Goal: Task Accomplishment & Management: Manage account settings

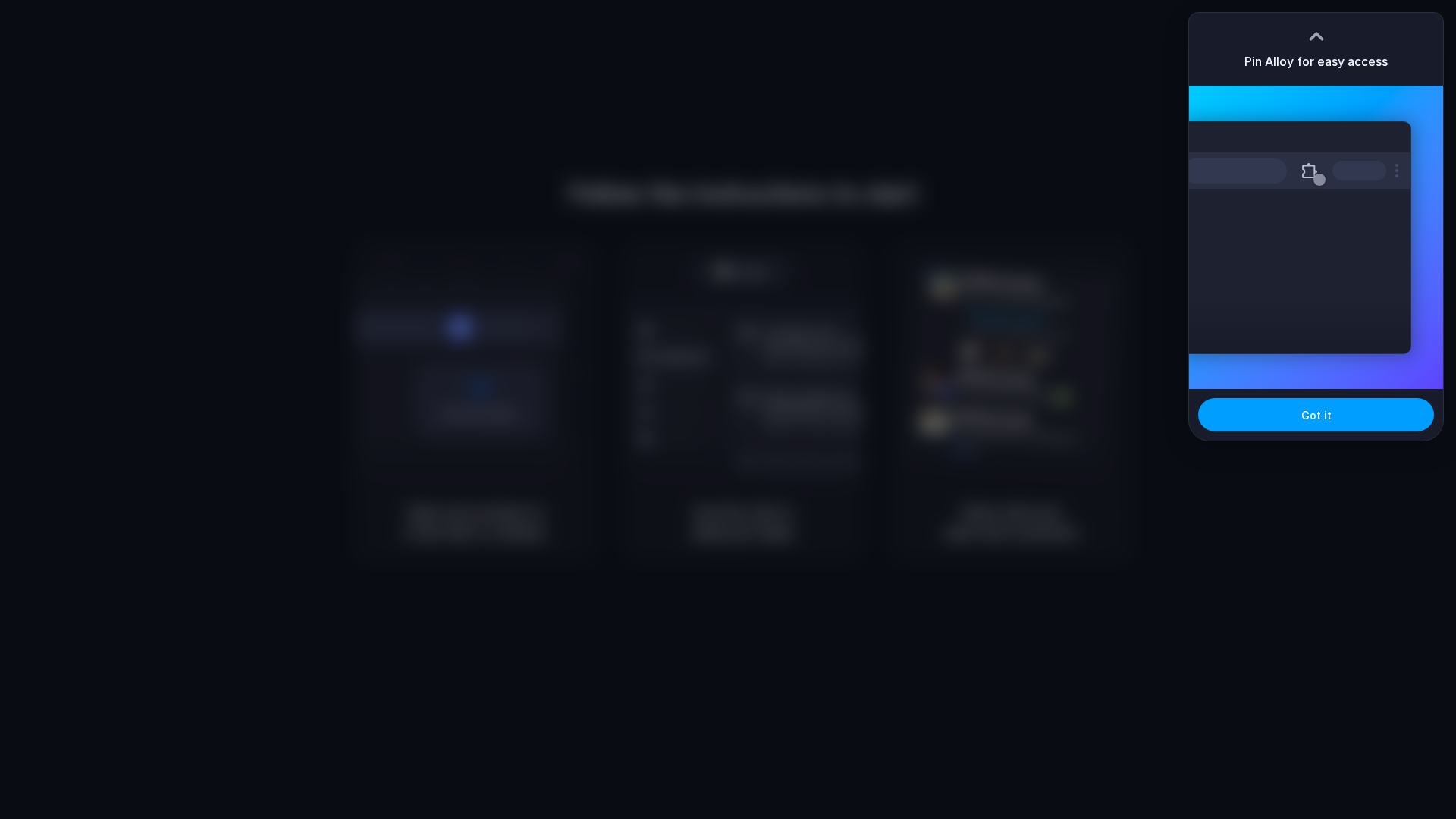
click at [1288, 417] on button "Got it" at bounding box center [1316, 415] width 236 height 34
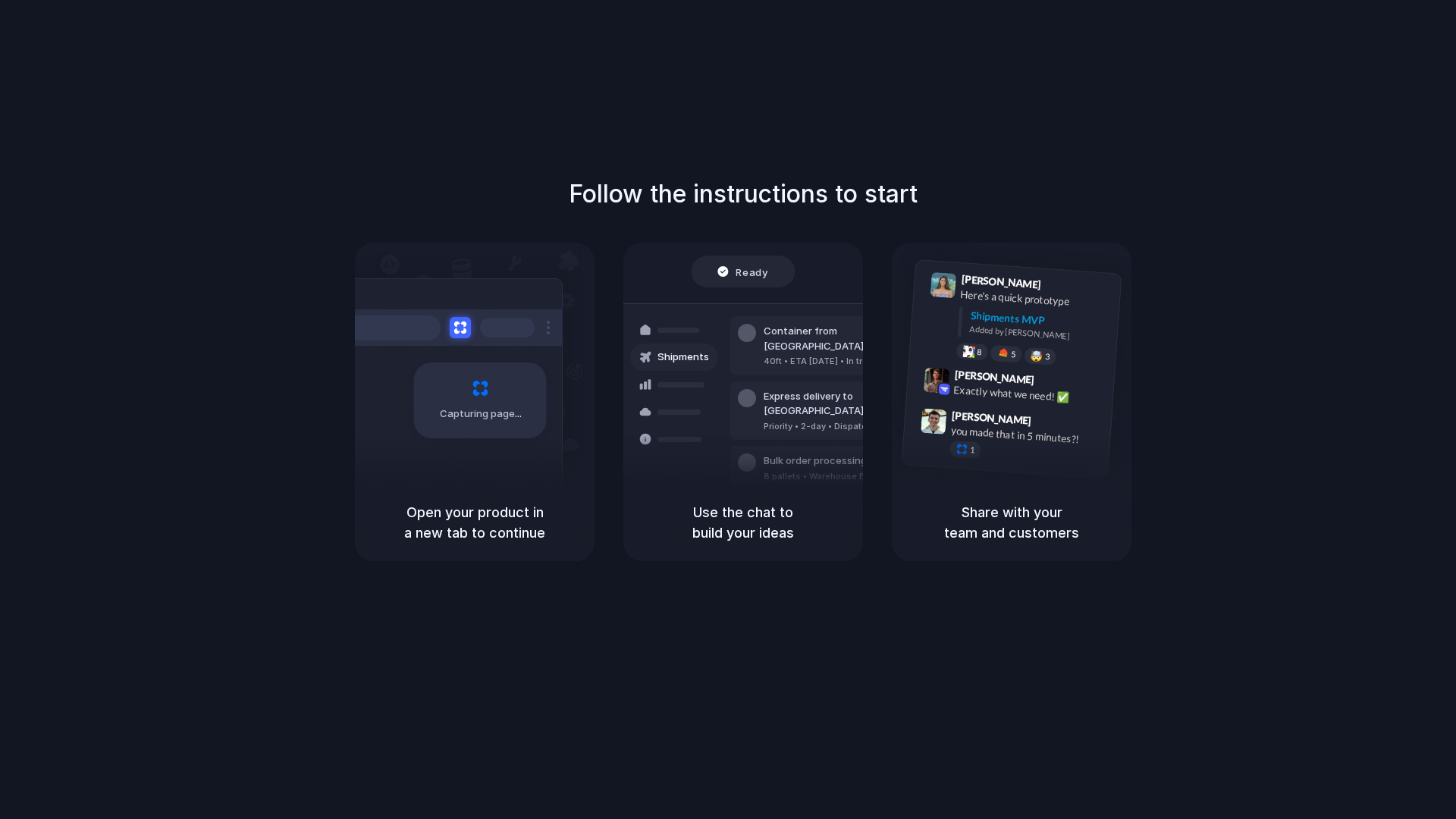
click at [537, 467] on div "Capturing page" at bounding box center [448, 395] width 229 height 233
click at [742, 329] on div at bounding box center [746, 332] width 18 height 18
click at [714, 185] on h1 "Follow the instructions to start" at bounding box center [742, 194] width 348 height 36
click at [384, 159] on div "Follow the instructions to start Capturing page Open your product in a new tab …" at bounding box center [742, 425] width 1486 height 850
click at [446, 327] on div at bounding box center [448, 327] width 227 height 36
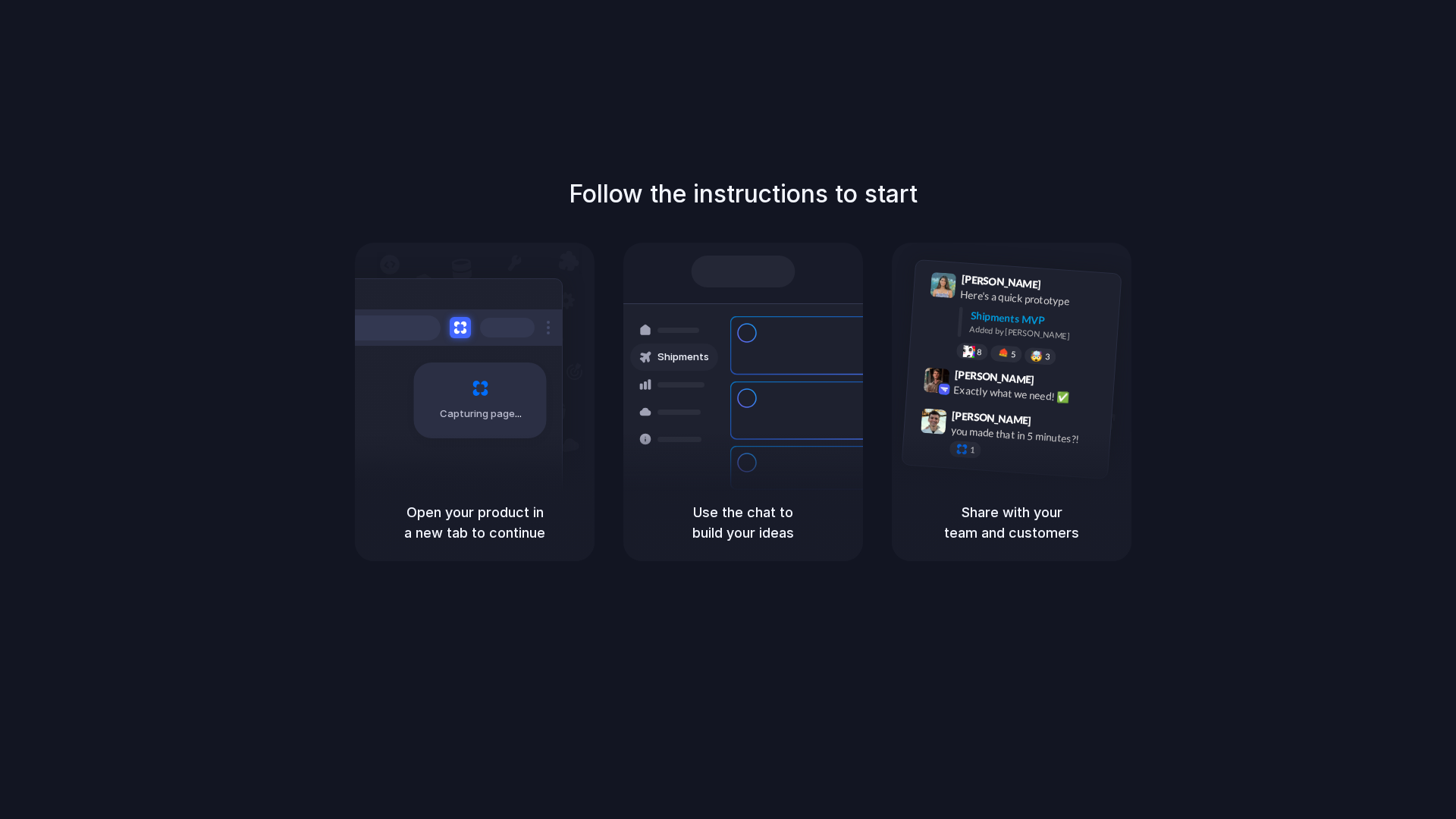
click at [418, 90] on div "Follow the instructions to start Capturing page Open your product in a new tab …" at bounding box center [742, 425] width 1486 height 850
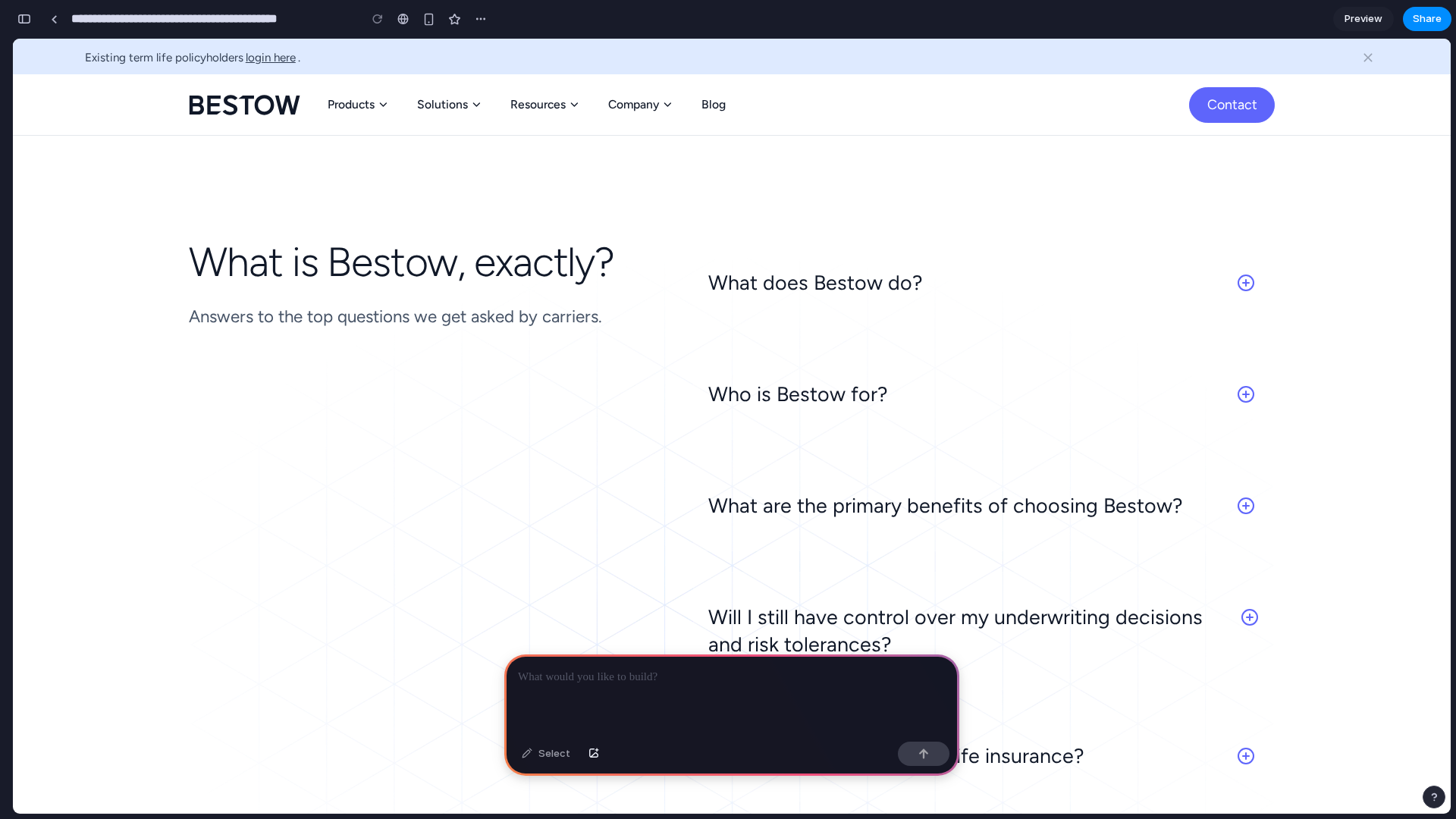
scroll to position [5924, 0]
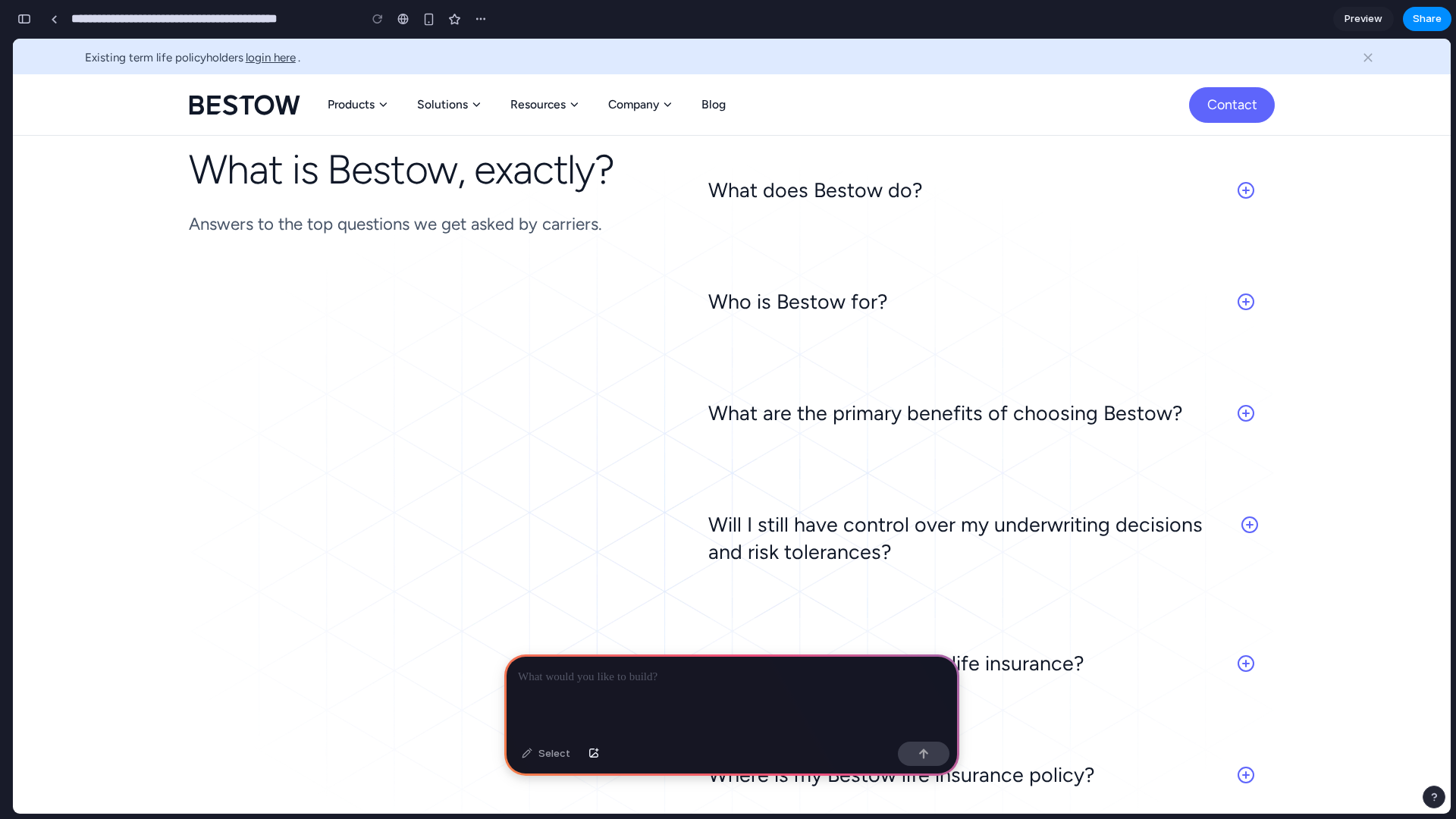
click at [1242, 199] on icon at bounding box center [1246, 190] width 18 height 18
click at [1242, 198] on icon at bounding box center [1245, 190] width 15 height 15
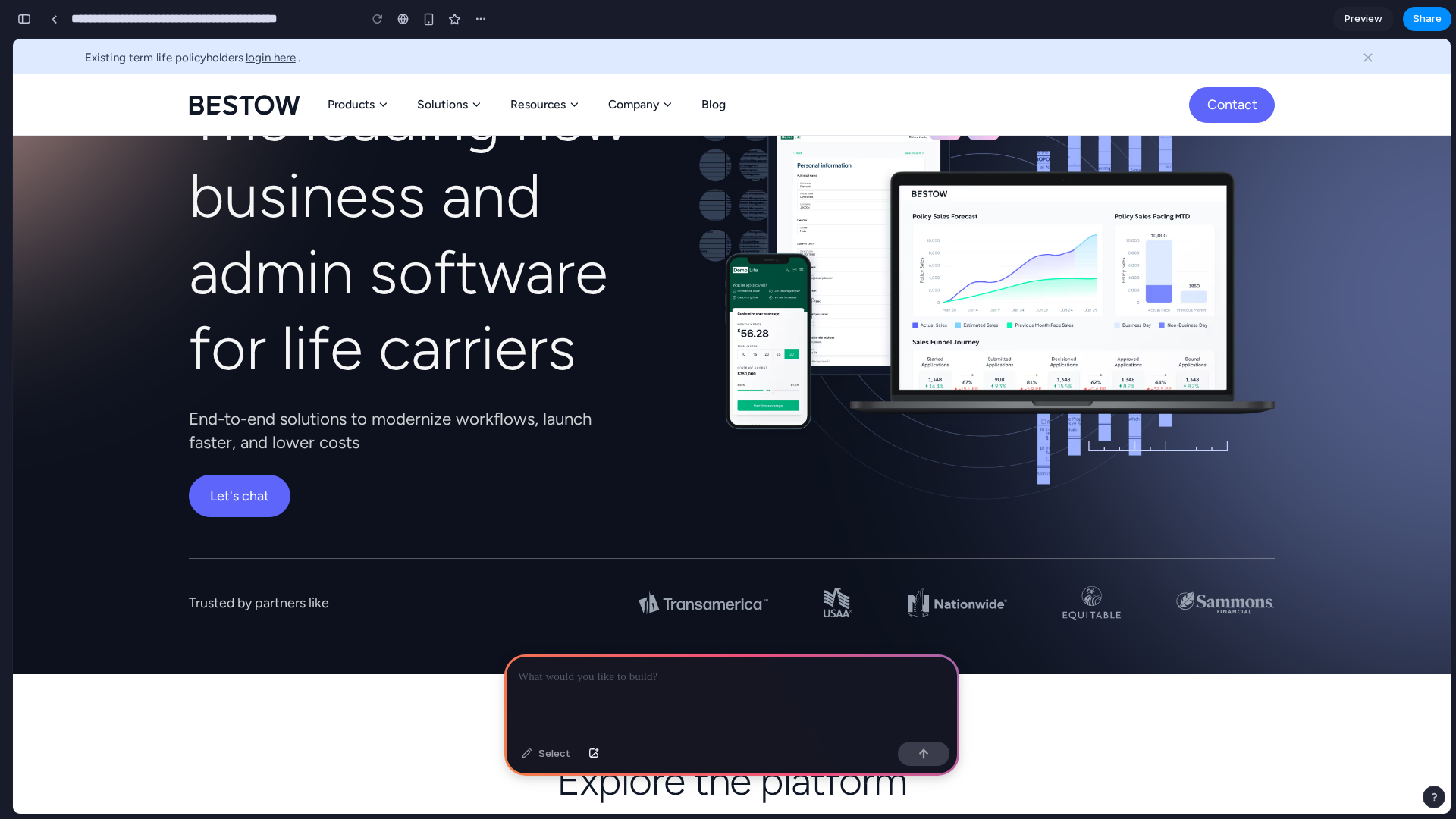
scroll to position [0, 0]
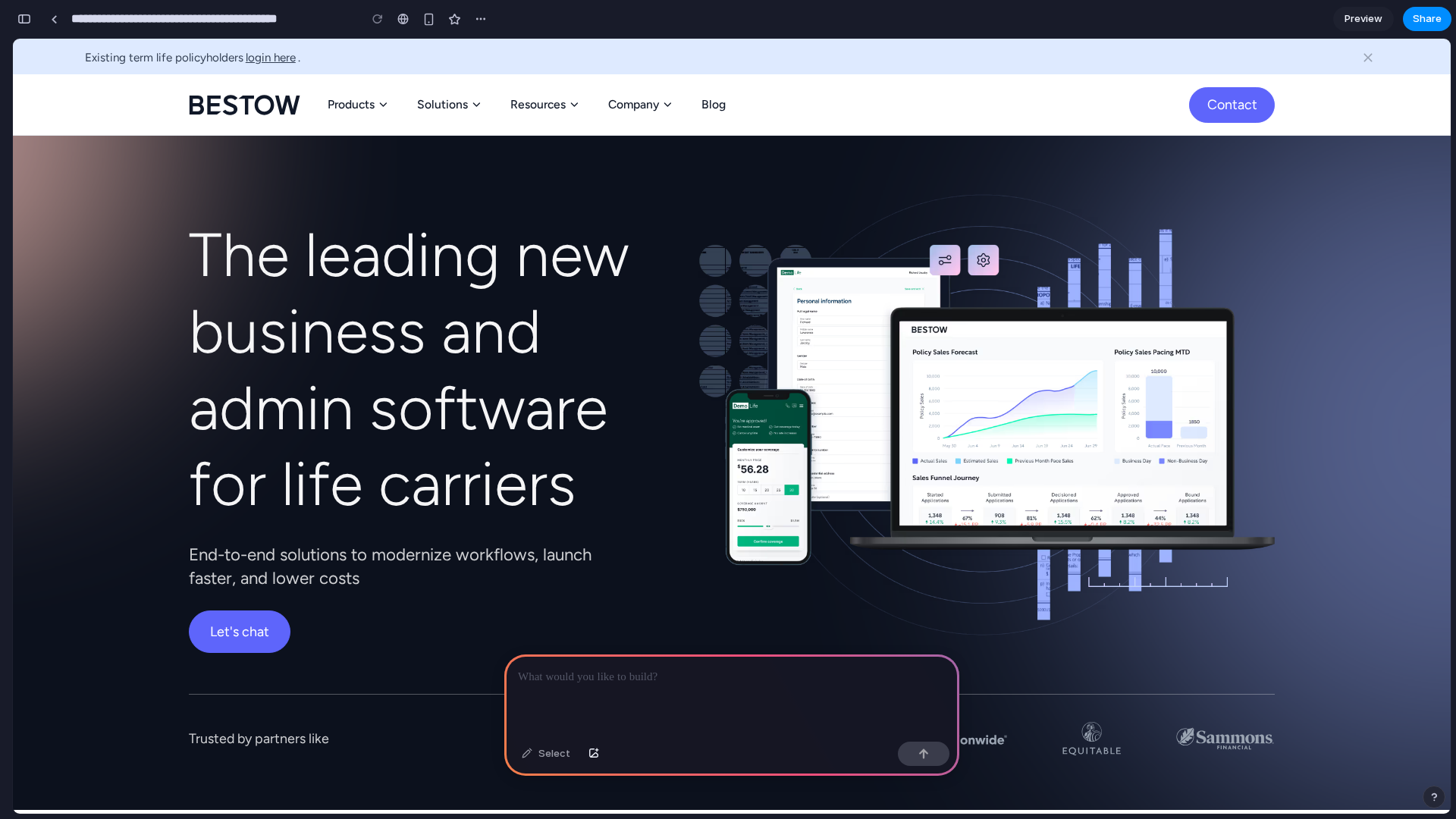
click at [349, 100] on div "Products" at bounding box center [351, 104] width 47 height 15
click at [381, 103] on icon at bounding box center [383, 104] width 13 height 12
click at [377, 104] on icon at bounding box center [383, 104] width 13 height 12
click at [21, 22] on div "button" at bounding box center [24, 18] width 14 height 10
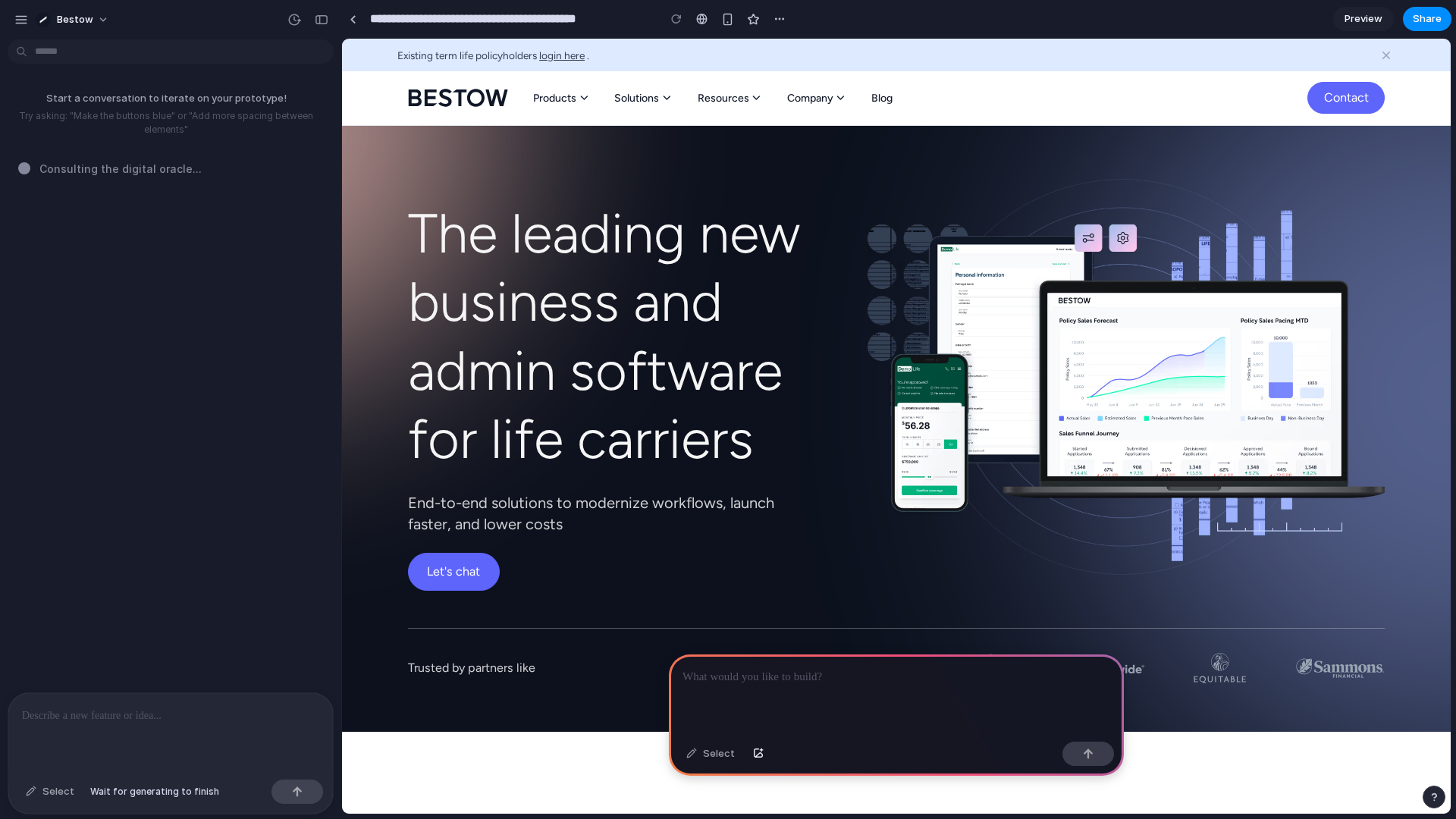
click at [47, 793] on div "Select" at bounding box center [50, 792] width 63 height 24
click at [129, 714] on p at bounding box center [170, 715] width 297 height 18
click at [20, 17] on div "button" at bounding box center [21, 19] width 14 height 14
click at [152, 727] on div at bounding box center [170, 733] width 324 height 80
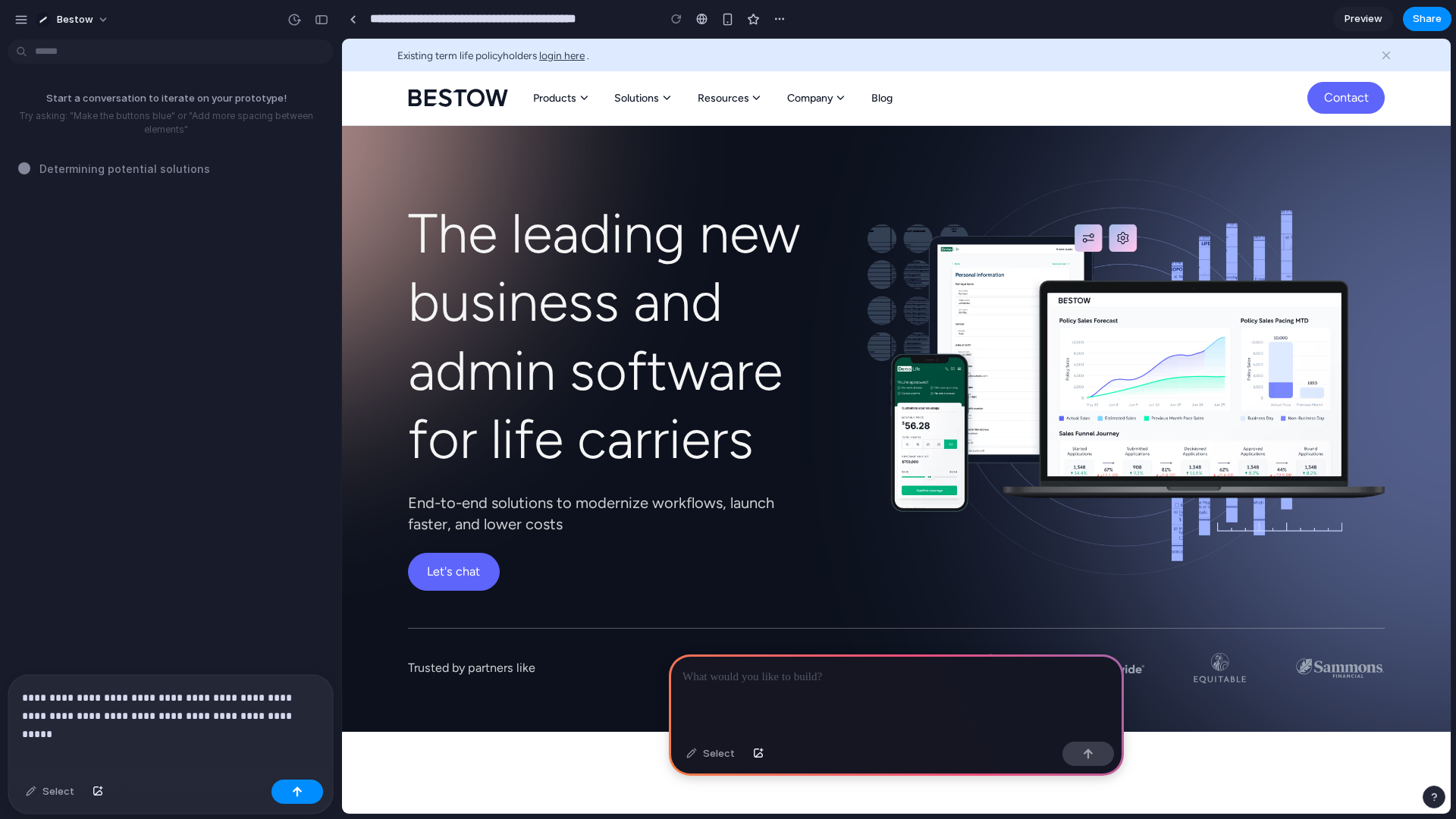
click at [297, 719] on div "**********" at bounding box center [170, 724] width 324 height 99
click at [299, 794] on div "button" at bounding box center [297, 792] width 10 height 10
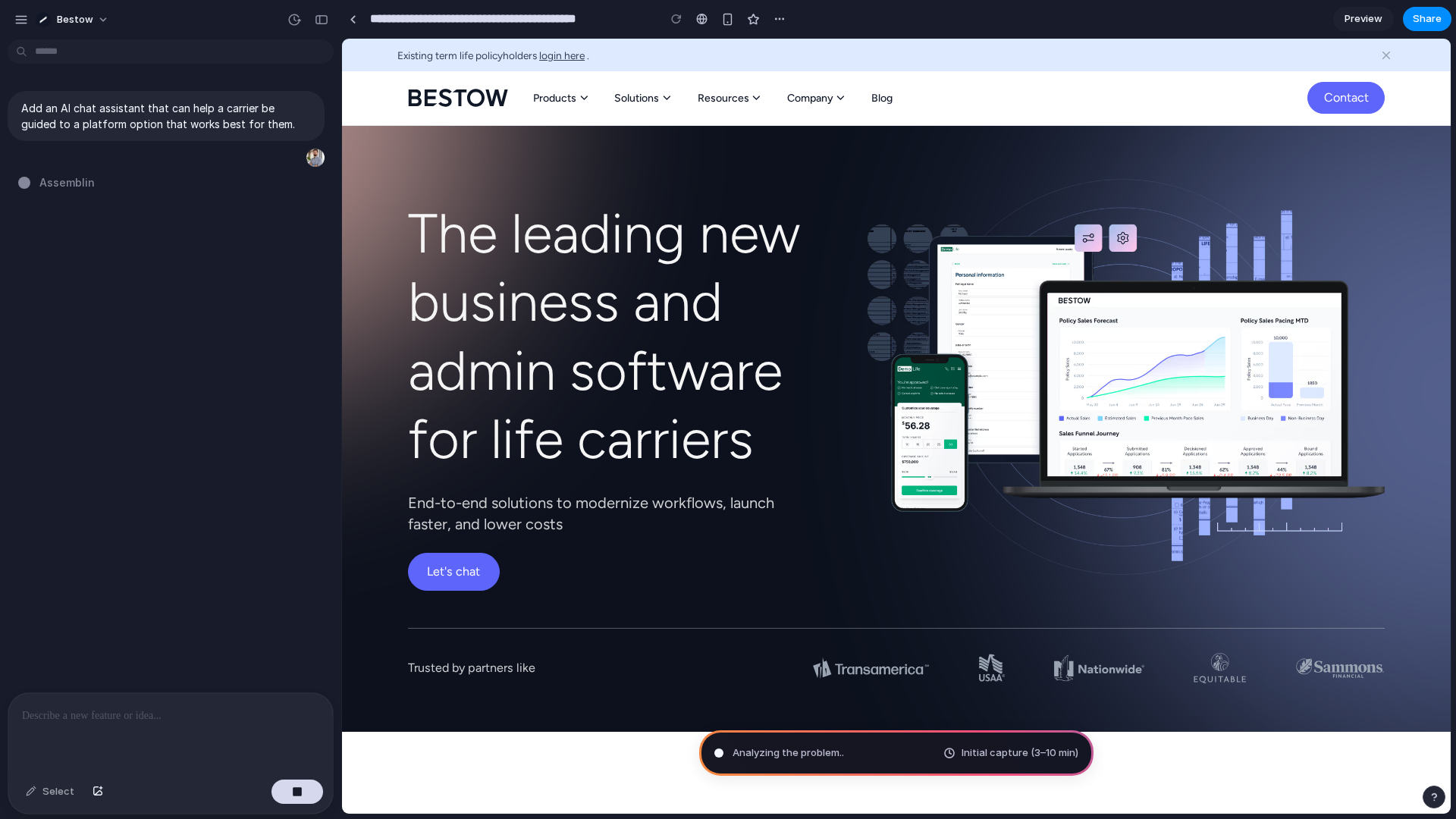
click at [1430, 792] on div "button" at bounding box center [1434, 797] width 10 height 10
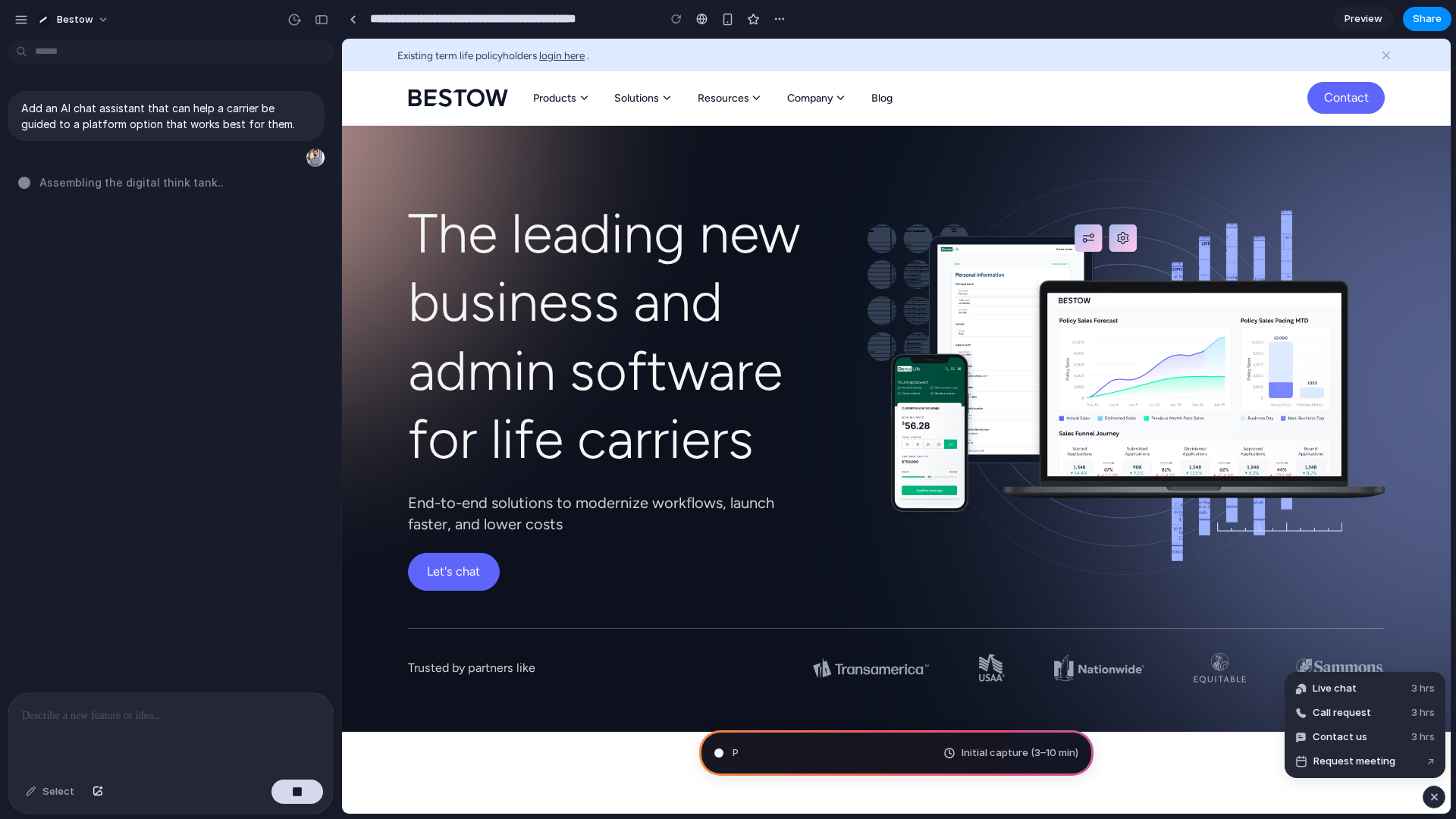
click at [1430, 792] on div "button" at bounding box center [1434, 797] width 13 height 18
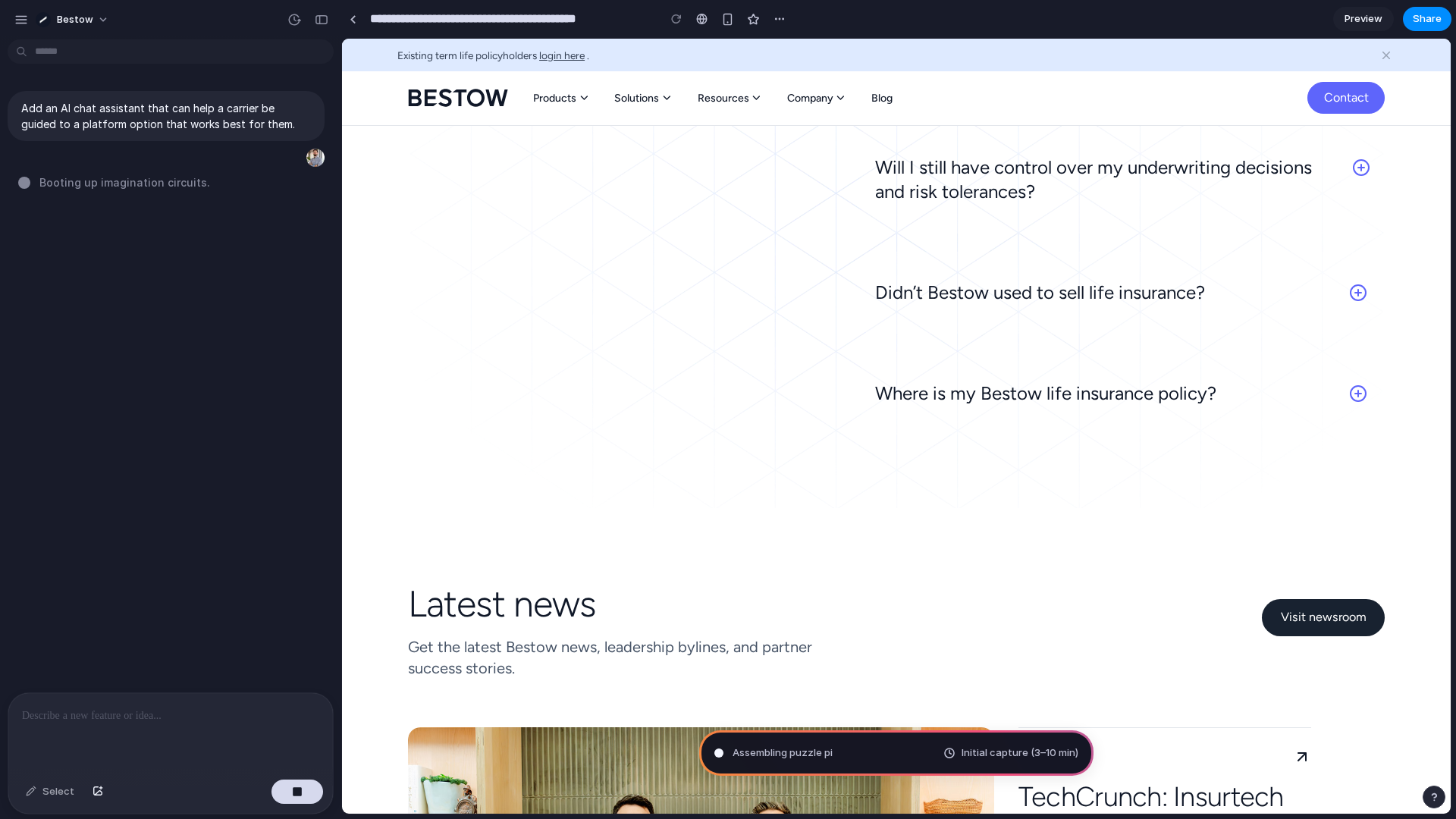
scroll to position [5680, 0]
click at [1356, 302] on icon at bounding box center [1357, 292] width 18 height 18
click at [1355, 302] on icon at bounding box center [1357, 292] width 18 height 18
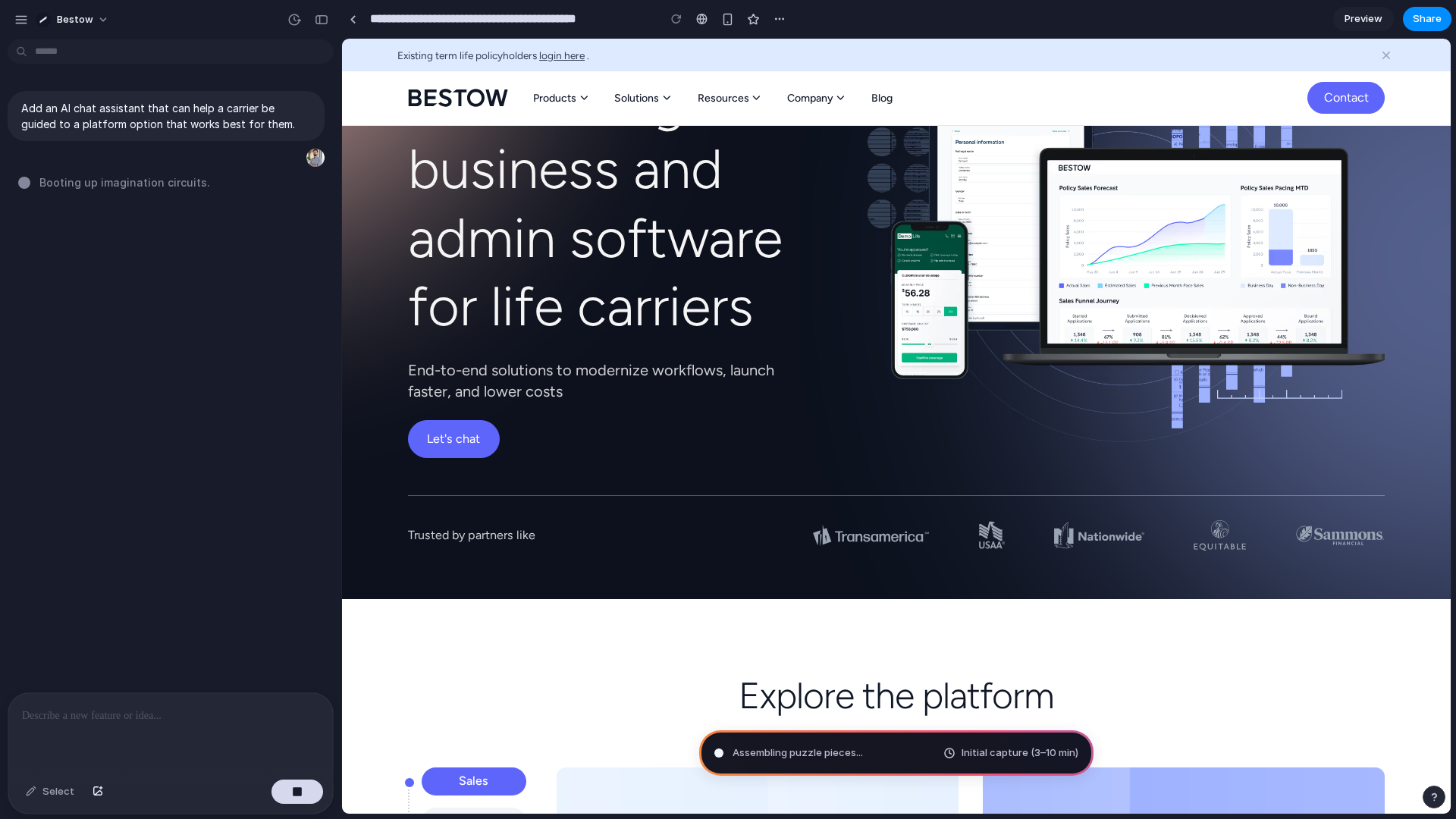
scroll to position [0, 0]
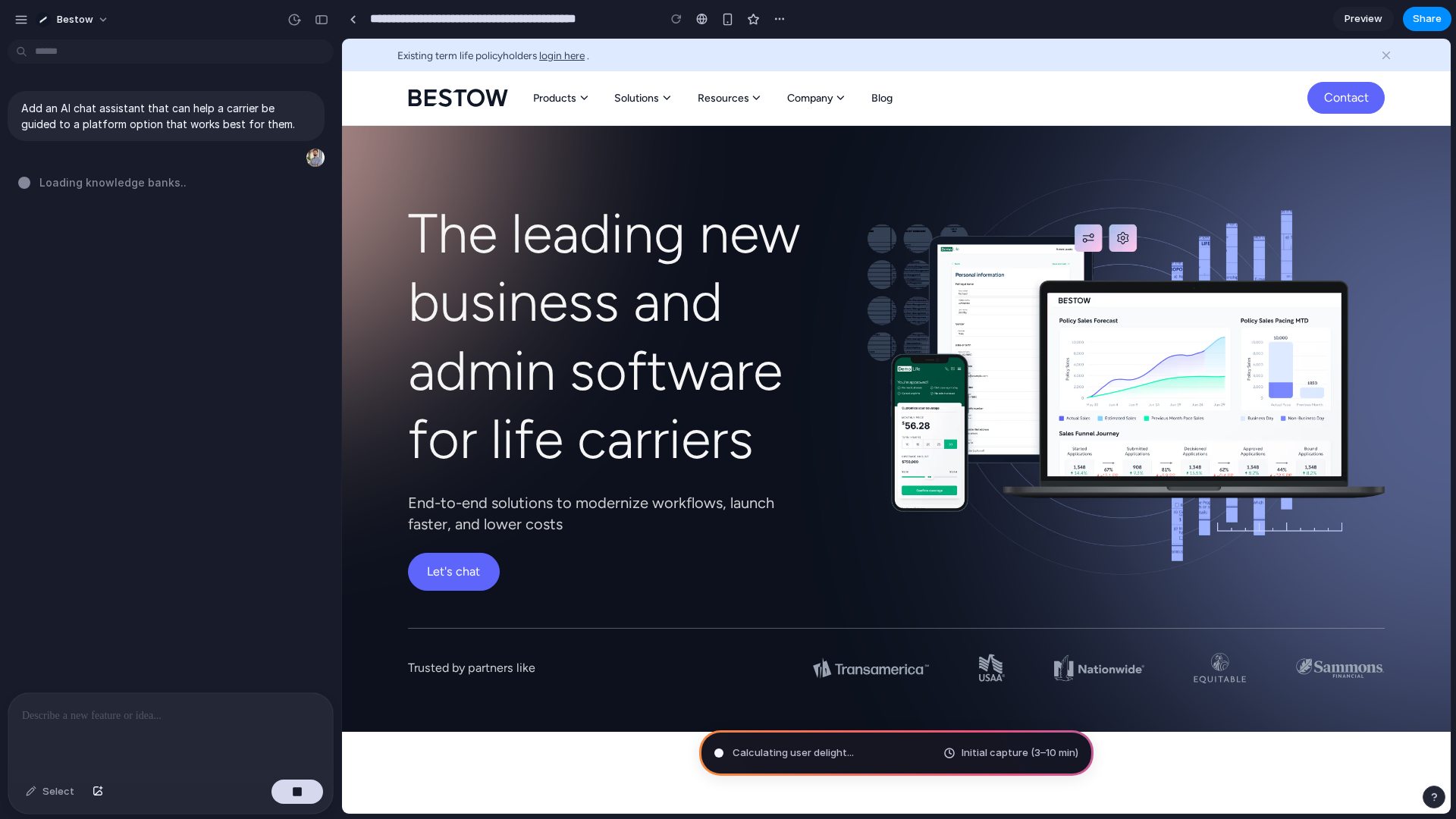
click at [632, 95] on div "Solutions" at bounding box center [636, 98] width 45 height 14
click at [540, 96] on div "Products" at bounding box center [555, 98] width 43 height 14
click at [719, 103] on div "Resources" at bounding box center [723, 98] width 51 height 14
click at [818, 103] on div "Company" at bounding box center [810, 98] width 47 height 14
click at [871, 100] on div "Blog" at bounding box center [881, 98] width 21 height 14
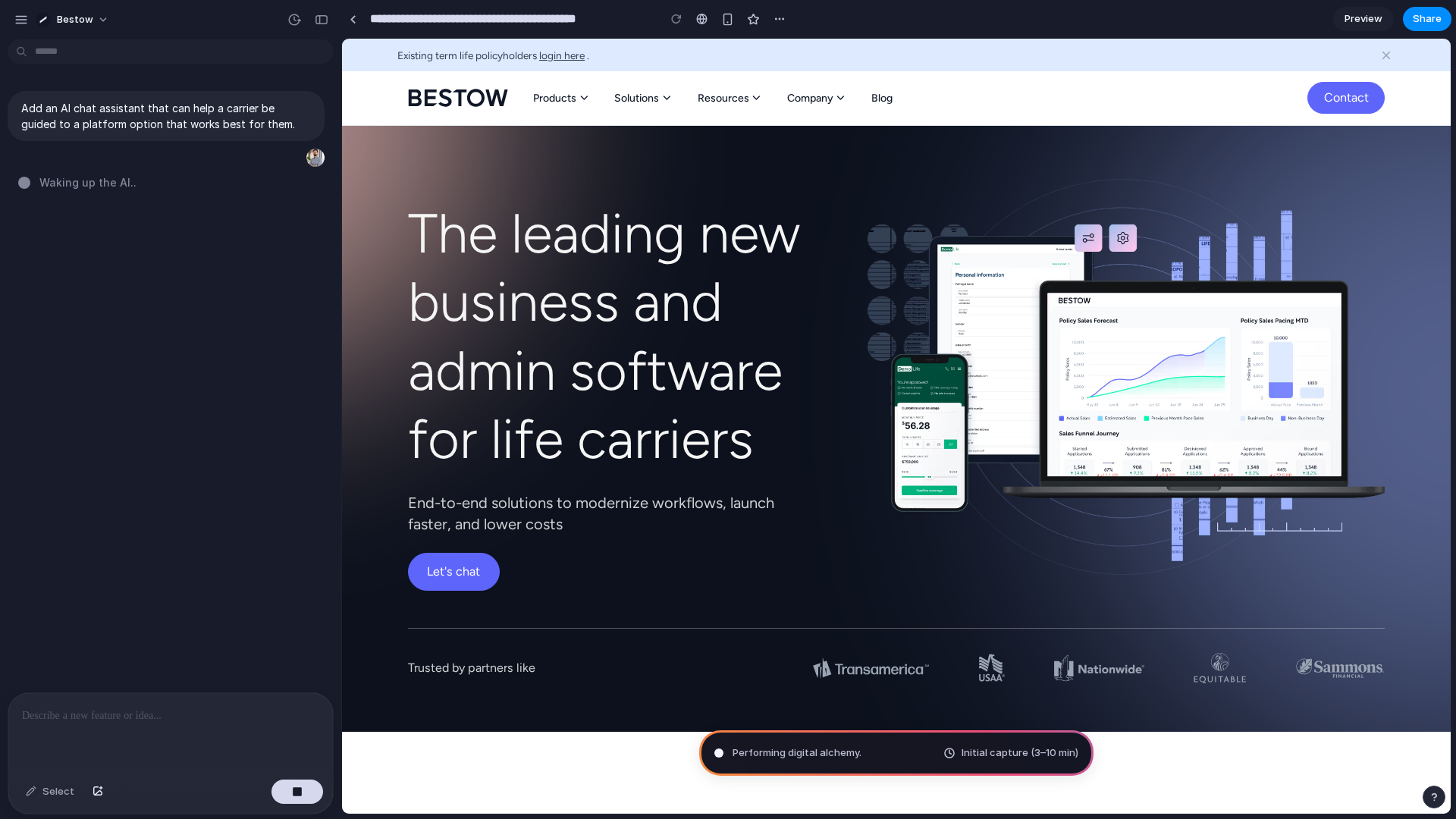
click at [838, 100] on icon at bounding box center [840, 97] width 13 height 12
click at [450, 569] on link "Let's chat" at bounding box center [453, 572] width 91 height 38
click at [461, 564] on link "Let's chat" at bounding box center [453, 572] width 91 height 38
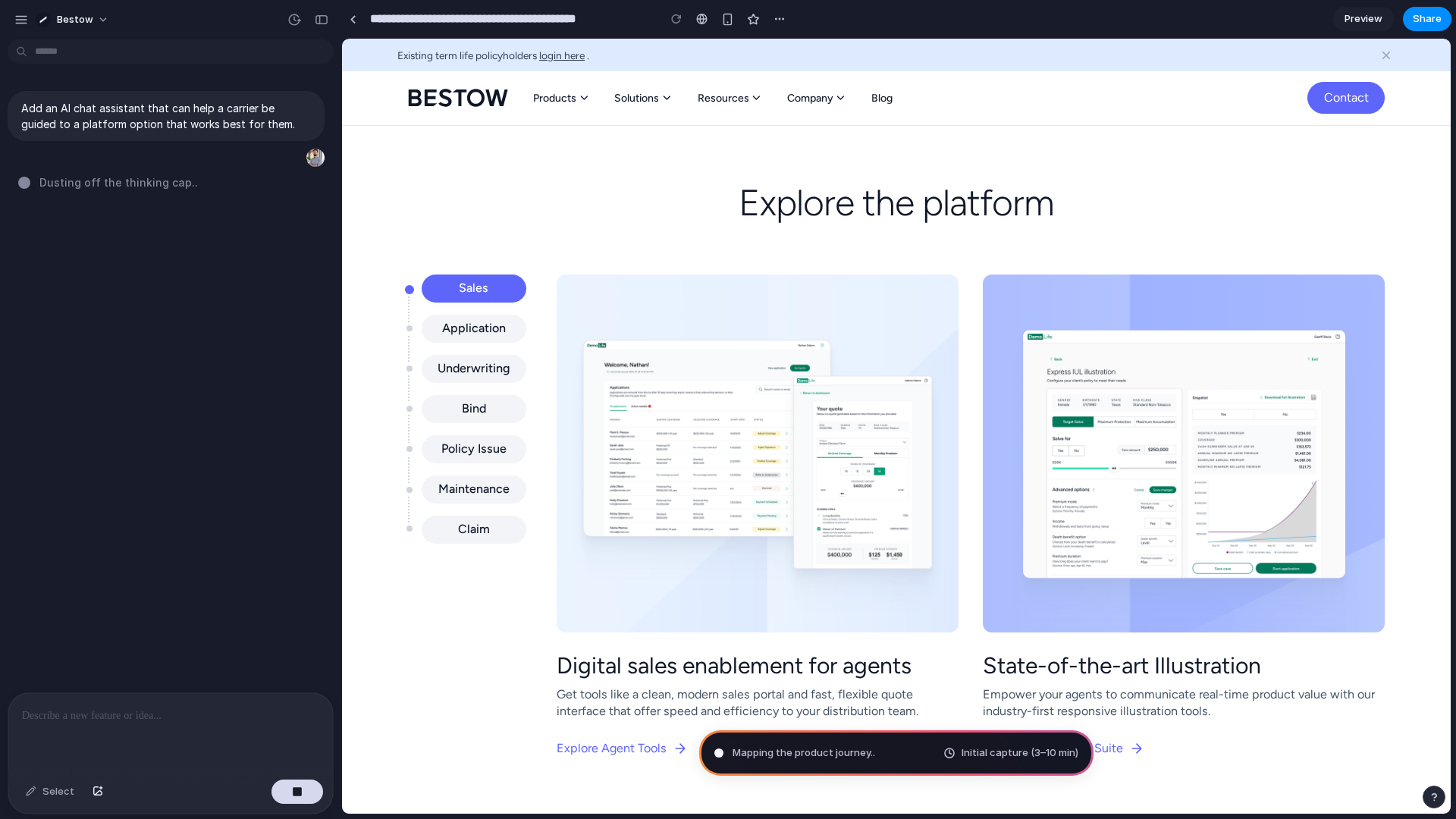
scroll to position [638, 0]
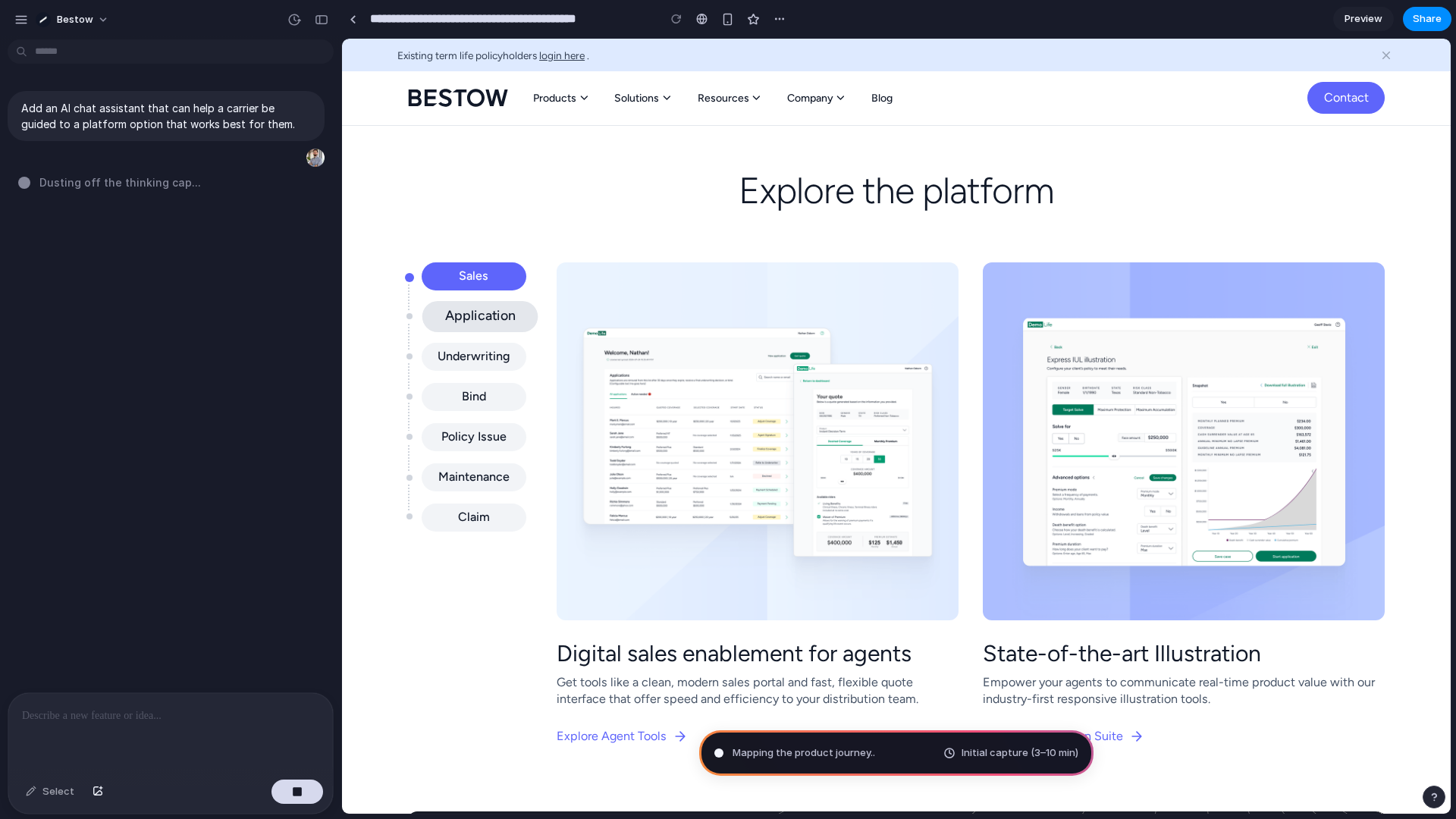
click at [460, 312] on div "Application" at bounding box center [480, 316] width 71 height 18
click at [456, 353] on div "Underwriting" at bounding box center [480, 357] width 80 height 18
click at [466, 400] on div "Bind" at bounding box center [479, 397] width 26 height 18
click at [472, 447] on div "Policy Issue" at bounding box center [479, 437] width 116 height 31
drag, startPoint x: 473, startPoint y: 483, endPoint x: 474, endPoint y: 495, distance: 12.0
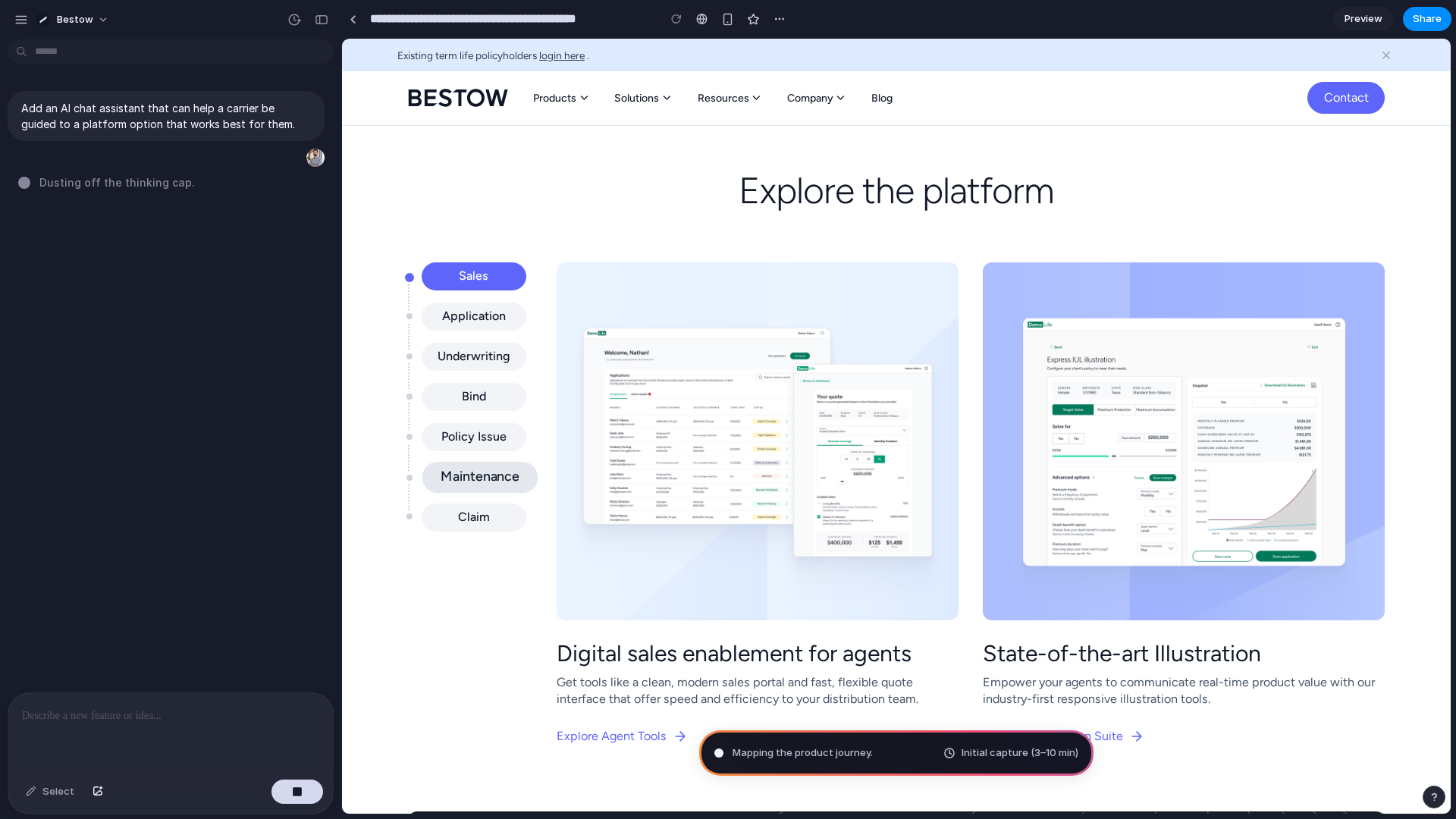
click at [473, 483] on div "Maintenance" at bounding box center [480, 478] width 79 height 18
click at [474, 512] on div "Claim" at bounding box center [479, 518] width 35 height 18
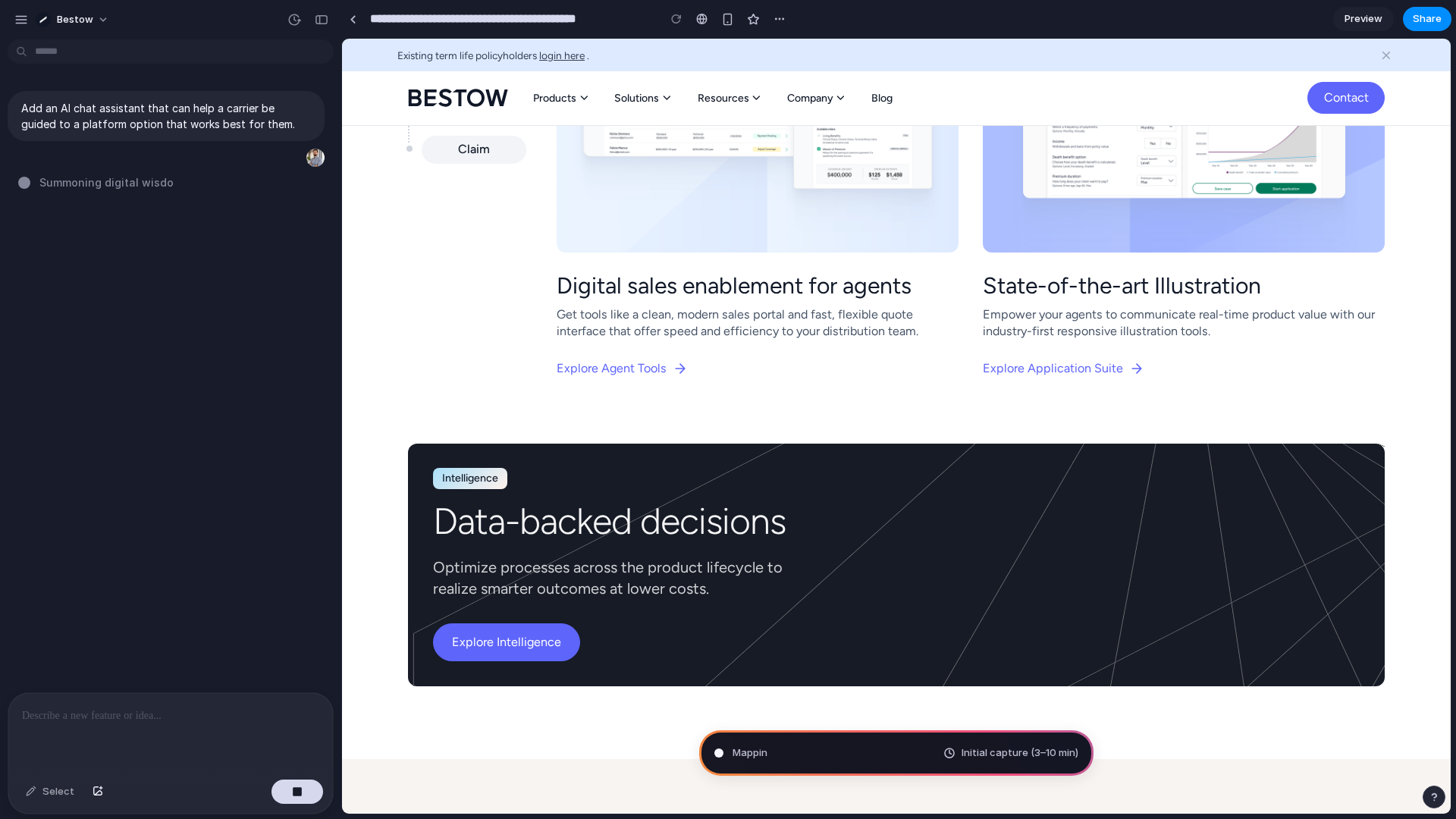
scroll to position [1147, 0]
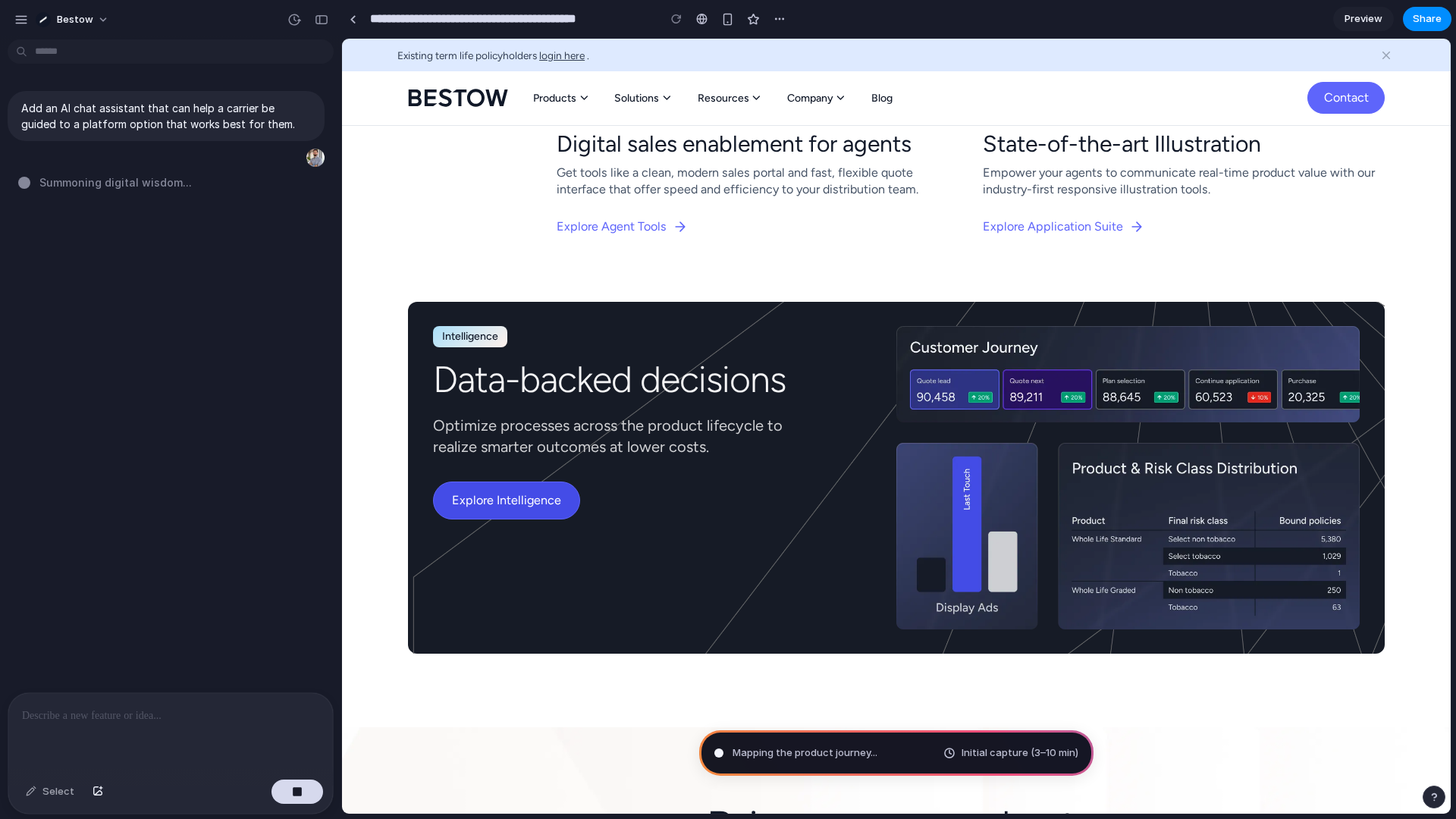
click at [529, 505] on link "Explore Intelligence" at bounding box center [506, 500] width 147 height 38
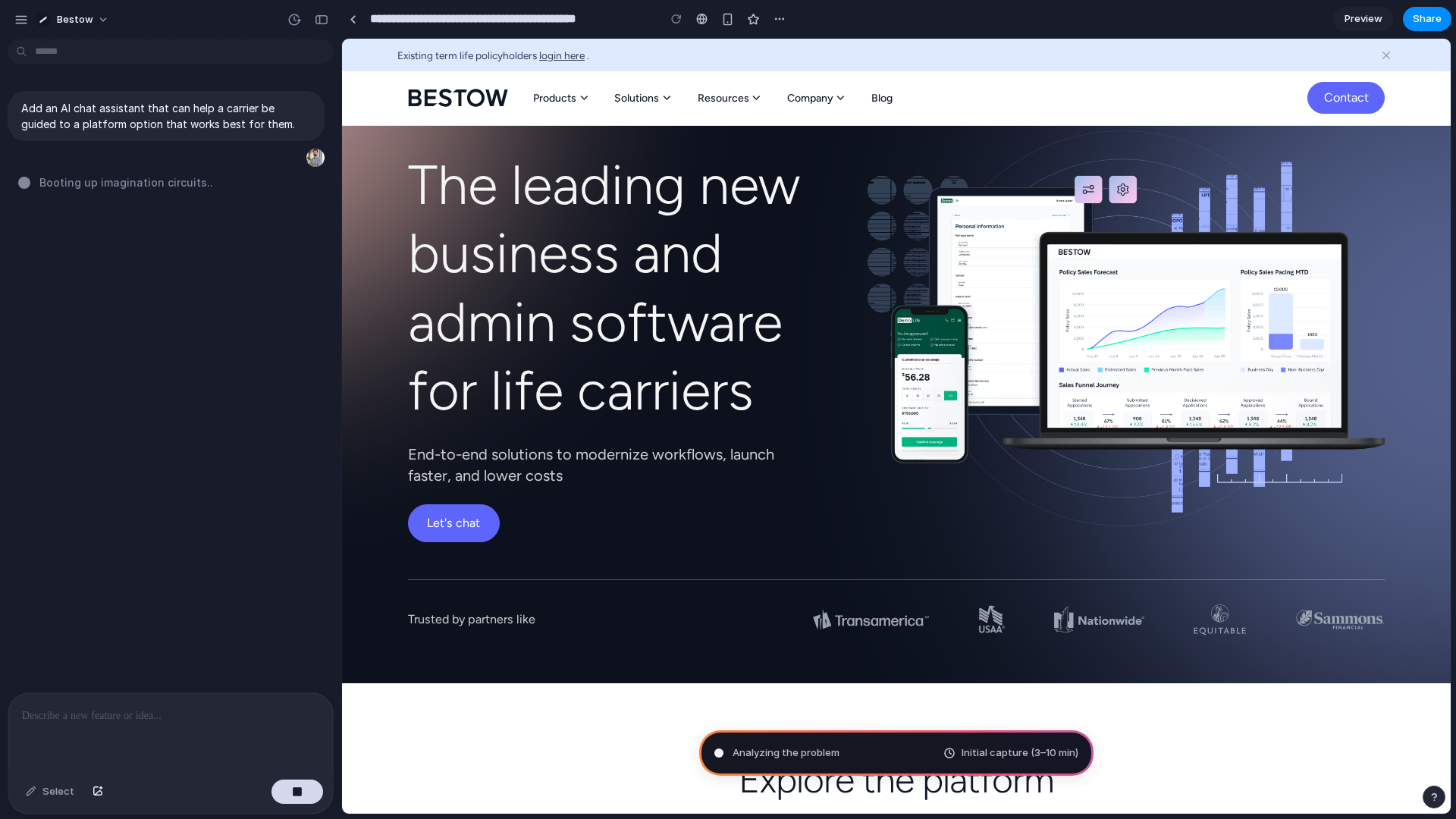
scroll to position [0, 0]
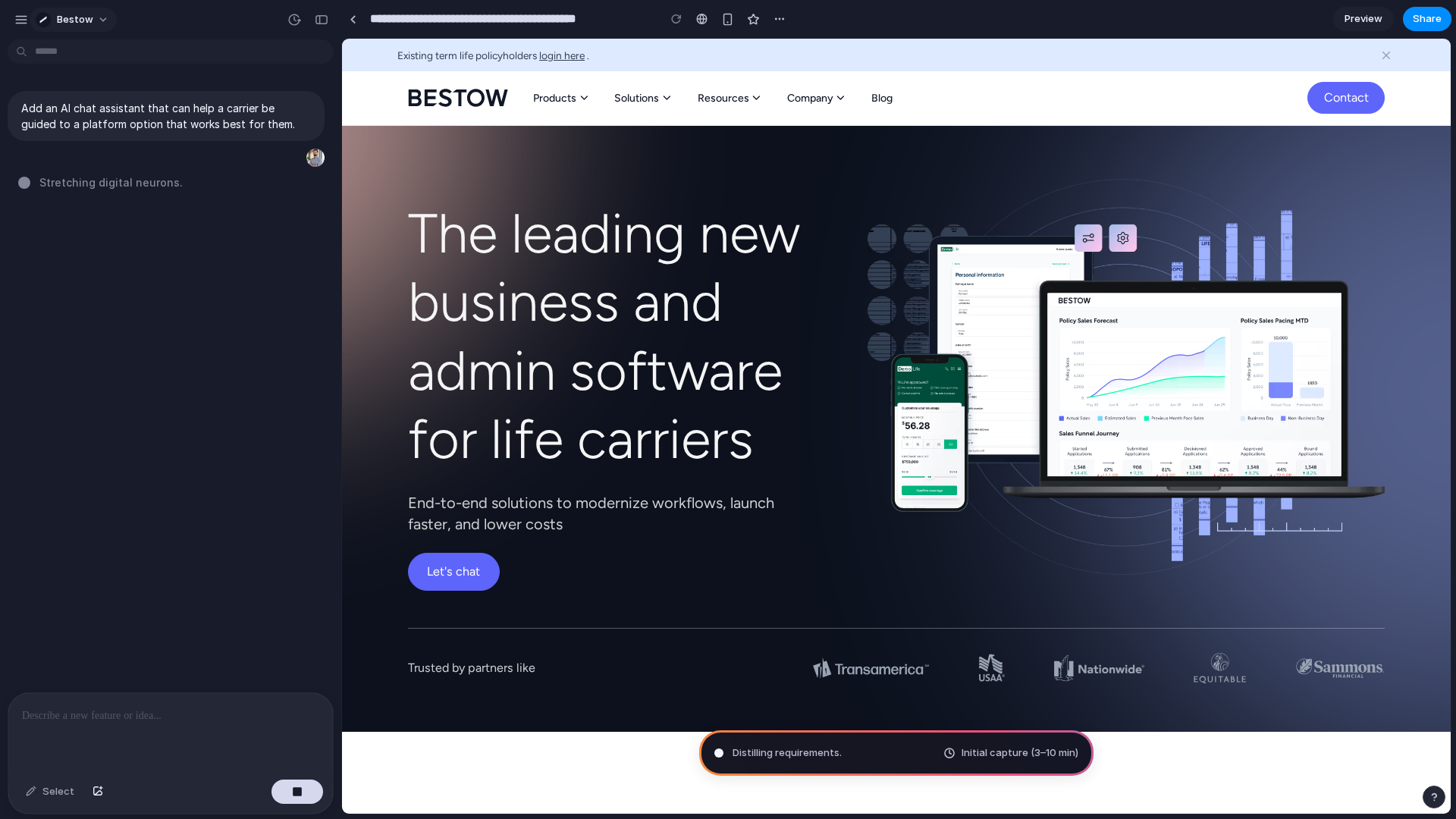
click at [104, 20] on button "Bestow" at bounding box center [73, 19] width 87 height 24
click at [202, 24] on div "Settings Invite members Change theme Sign out" at bounding box center [728, 410] width 1456 height 819
click at [22, 20] on div "button" at bounding box center [21, 19] width 14 height 14
type input "**********"
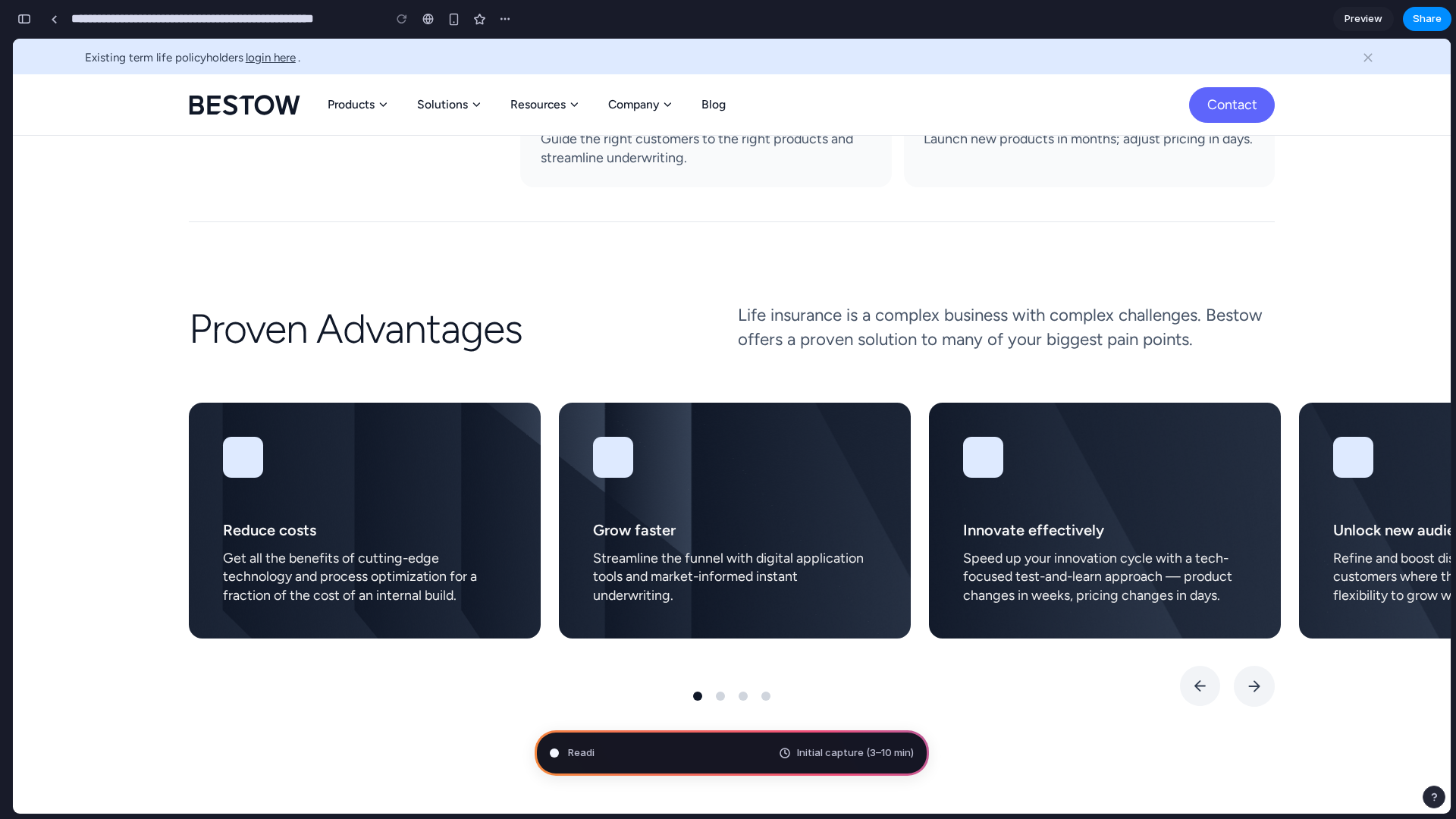
scroll to position [5321, 0]
click at [31, 21] on div "button" at bounding box center [24, 18] width 14 height 10
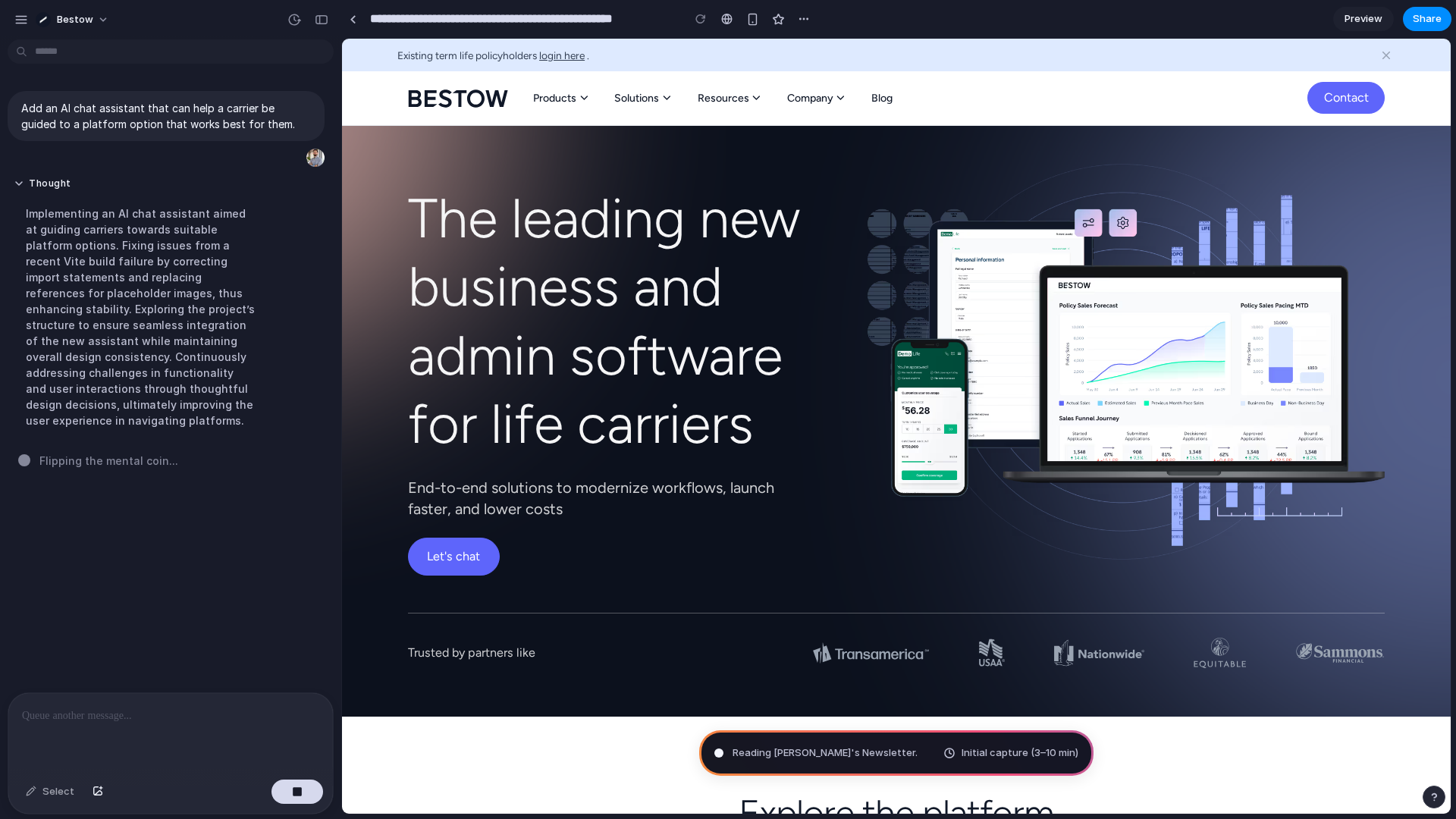
scroll to position [0, 0]
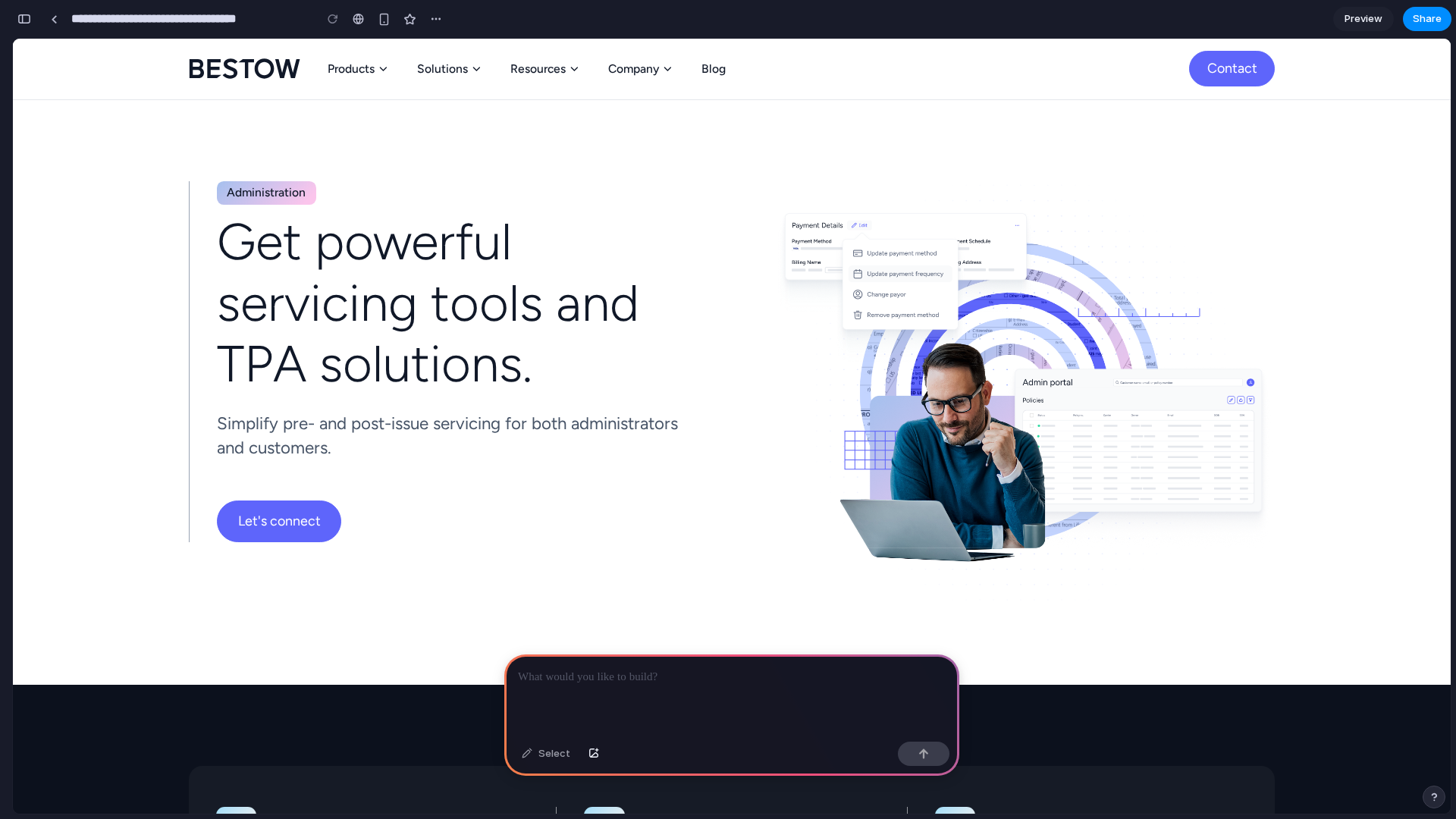
click at [601, 668] on p at bounding box center [731, 677] width 428 height 18
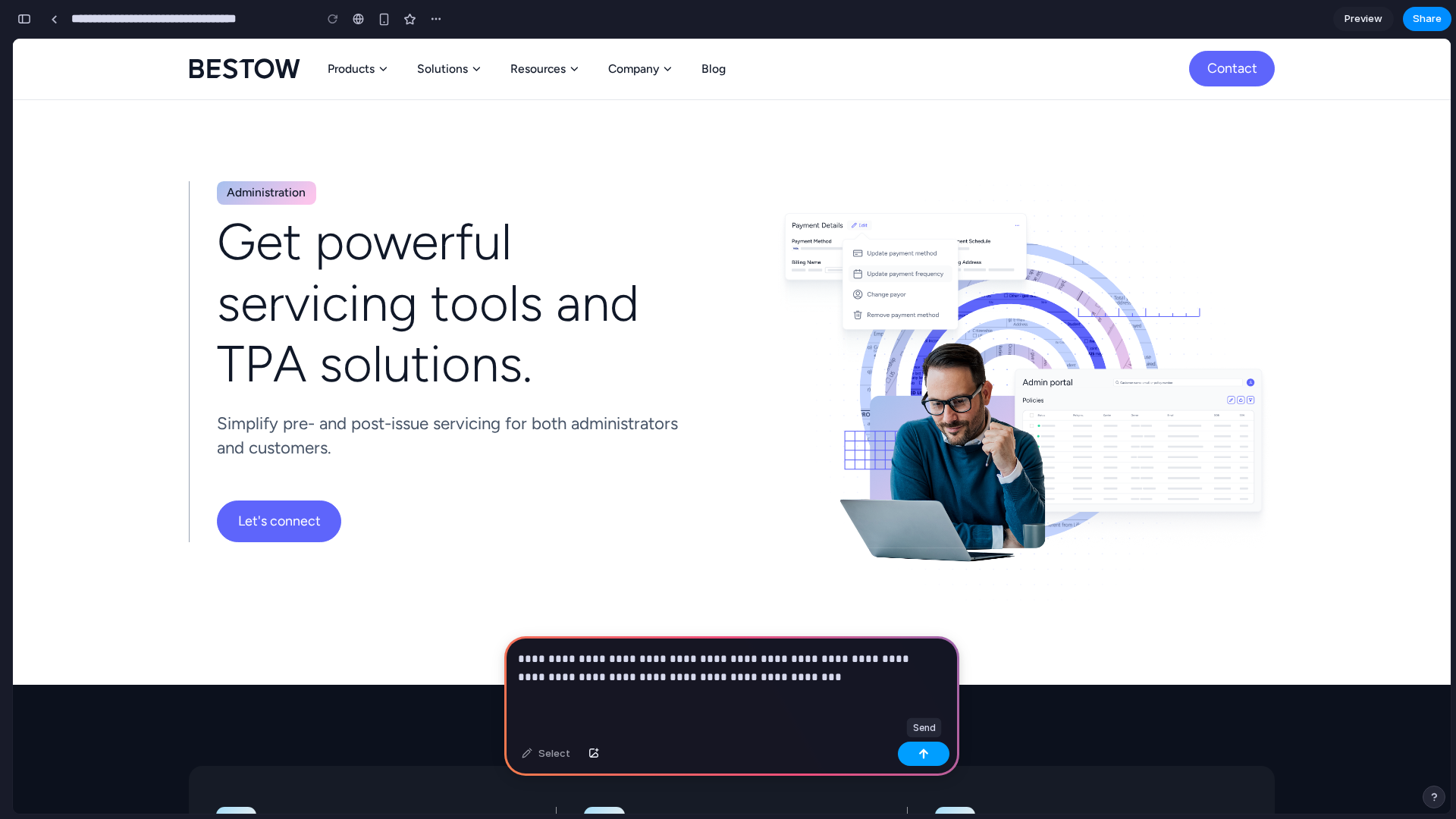
click at [925, 753] on div "button" at bounding box center [923, 753] width 10 height 10
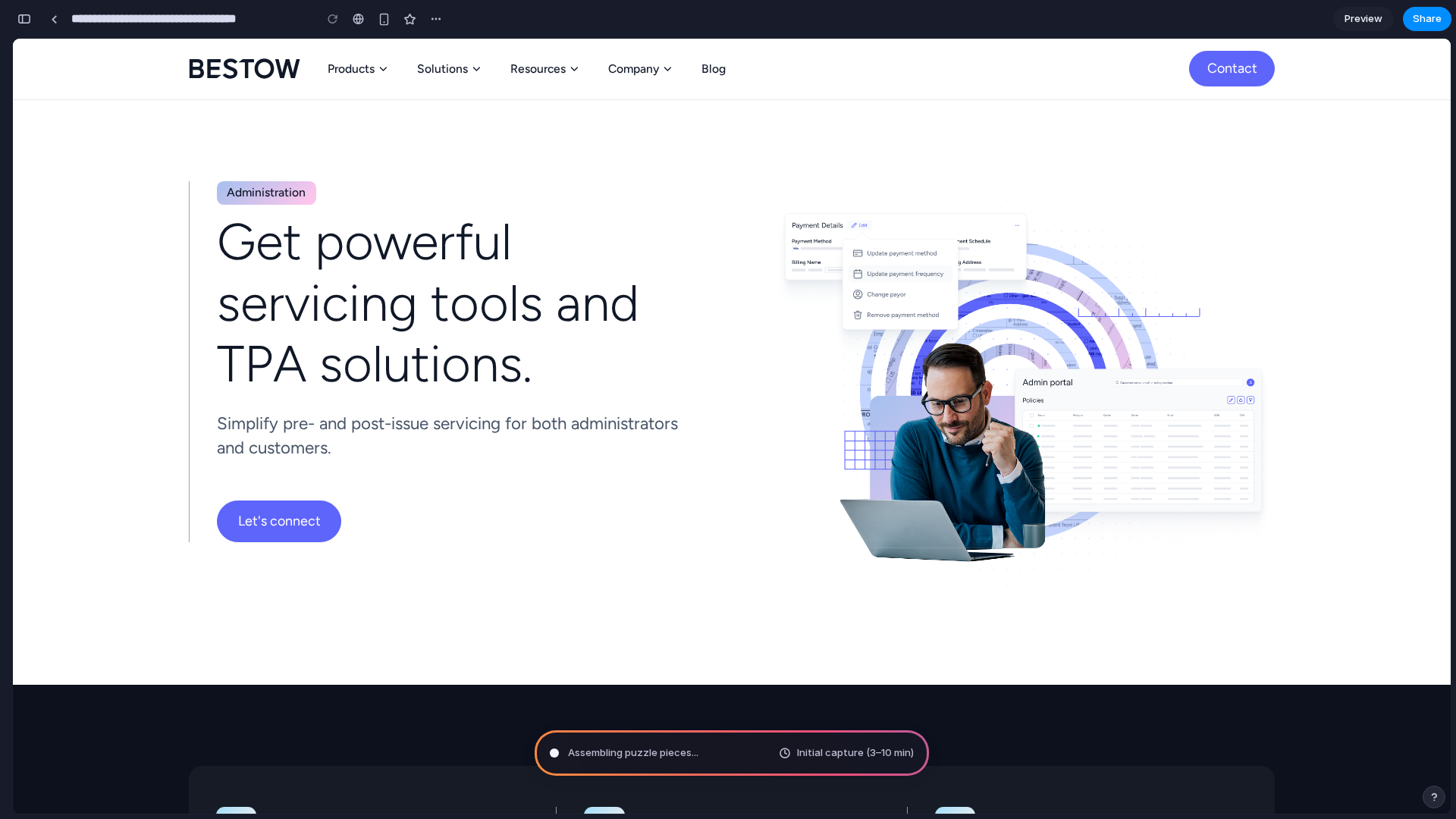
click at [35, 25] on div "**********" at bounding box center [230, 19] width 435 height 34
click at [29, 23] on div "button" at bounding box center [24, 18] width 14 height 10
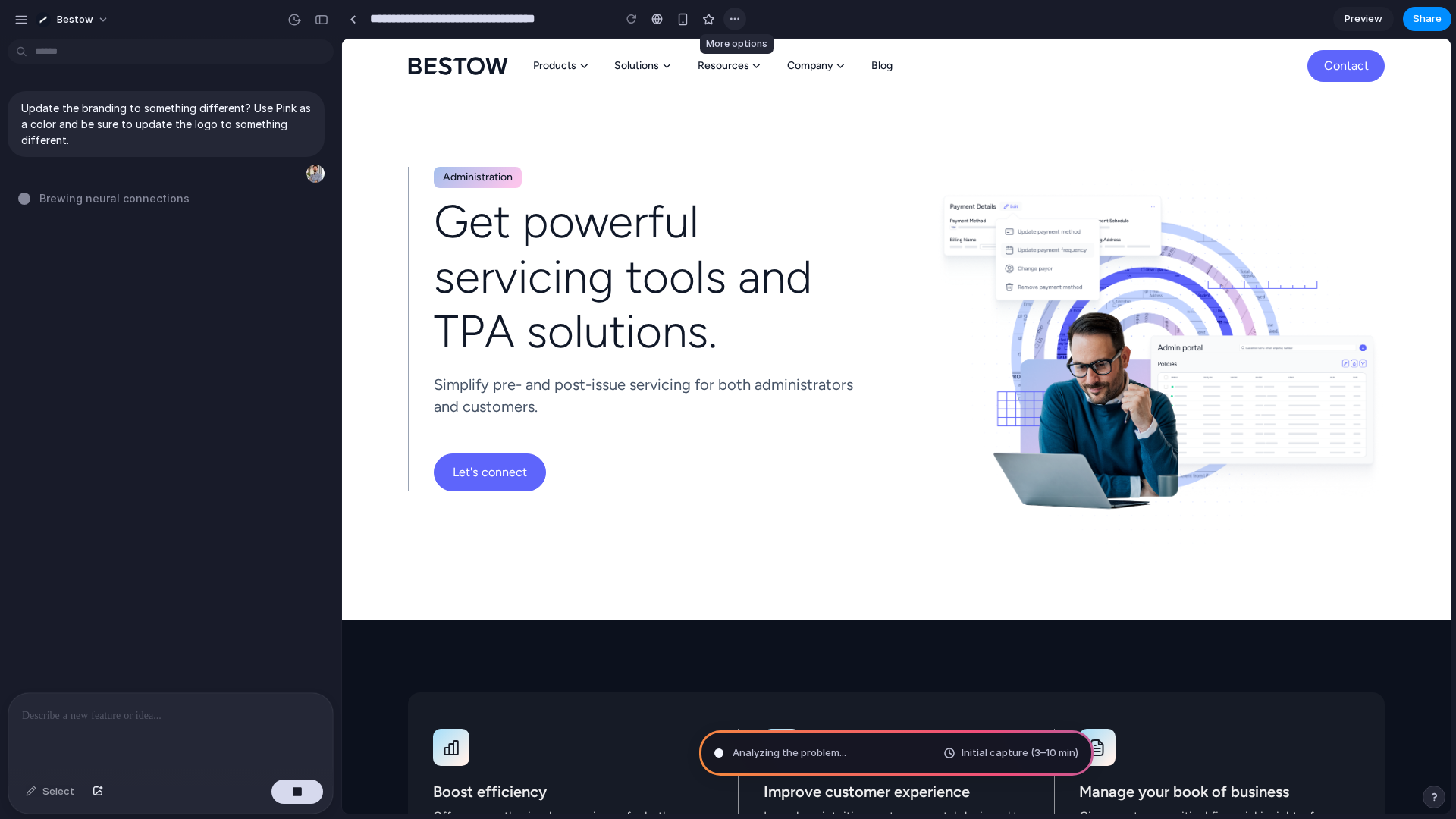
click at [741, 13] on button "button" at bounding box center [734, 18] width 22 height 22
click at [741, 13] on div "Duplicate Delete" at bounding box center [728, 410] width 1456 height 819
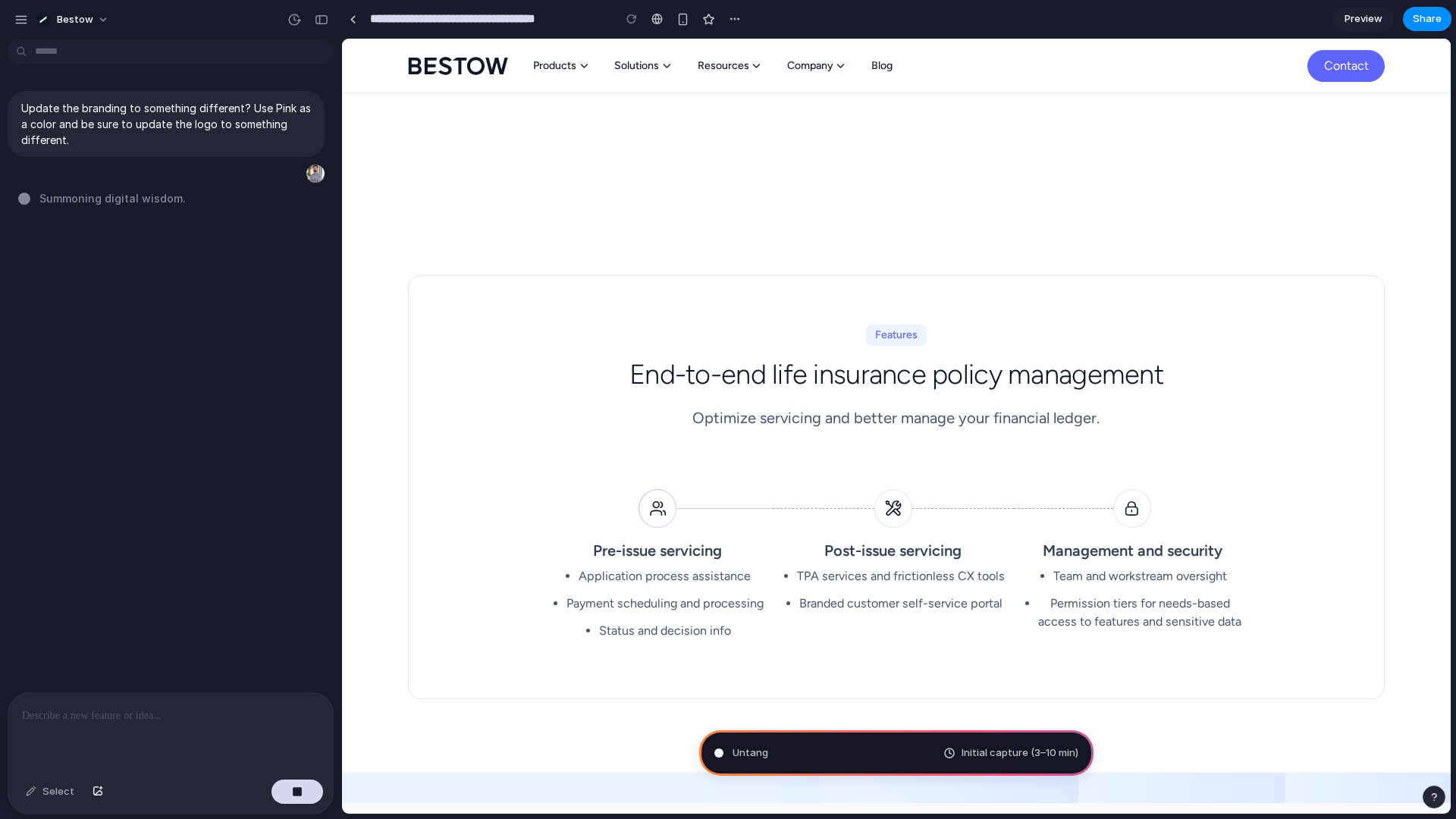
scroll to position [2426, 0]
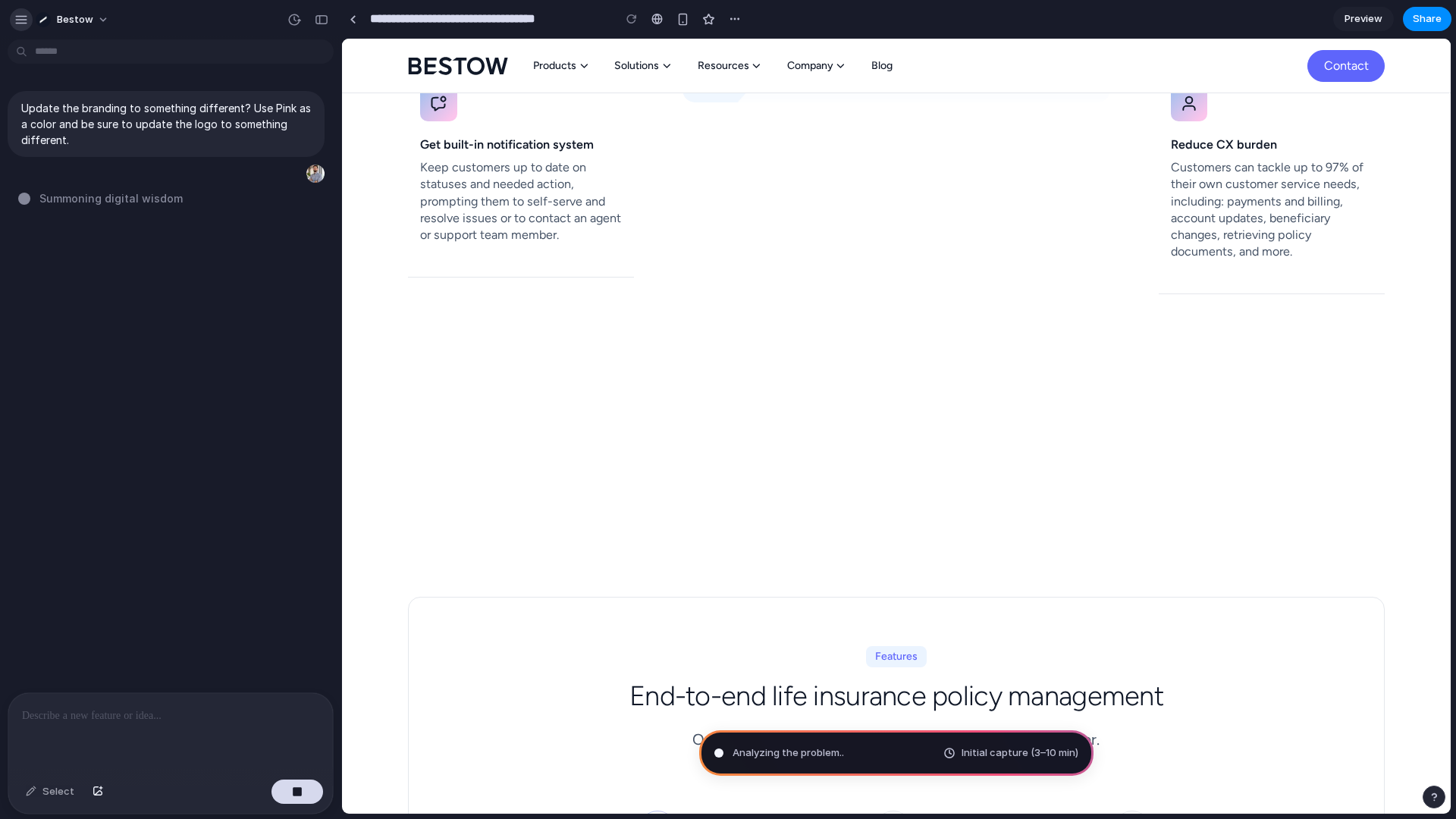
click at [22, 19] on div "button" at bounding box center [21, 19] width 14 height 14
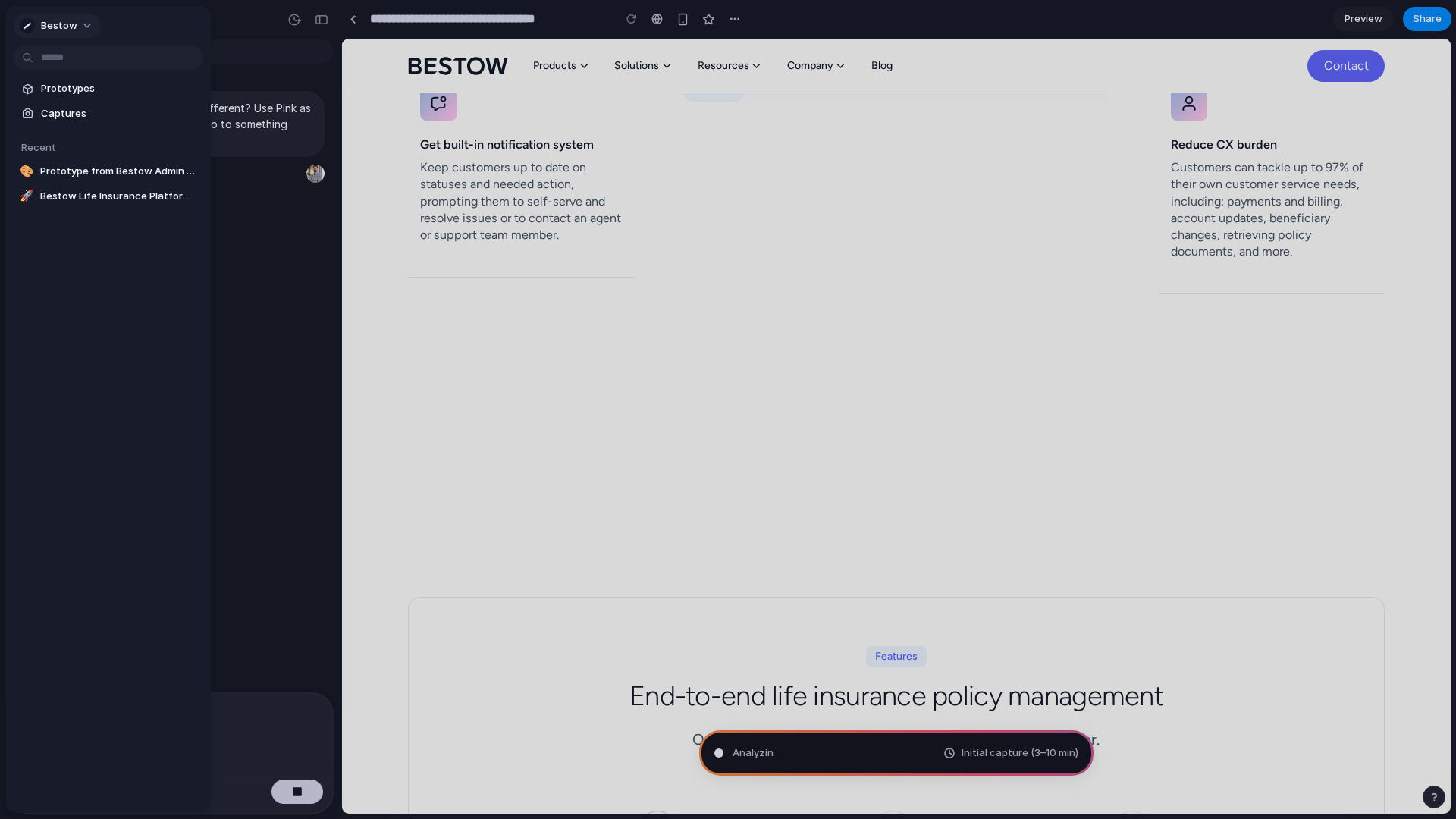
click at [22, 22] on div "button" at bounding box center [27, 26] width 15 height 15
click at [29, 26] on div "Settings Invite members Change theme Sign out" at bounding box center [728, 410] width 1456 height 819
click at [29, 26] on div "button" at bounding box center [27, 26] width 15 height 15
click at [417, 331] on div "Settings Invite members Change theme Sign out" at bounding box center [728, 410] width 1456 height 819
click at [417, 331] on div at bounding box center [728, 410] width 1456 height 819
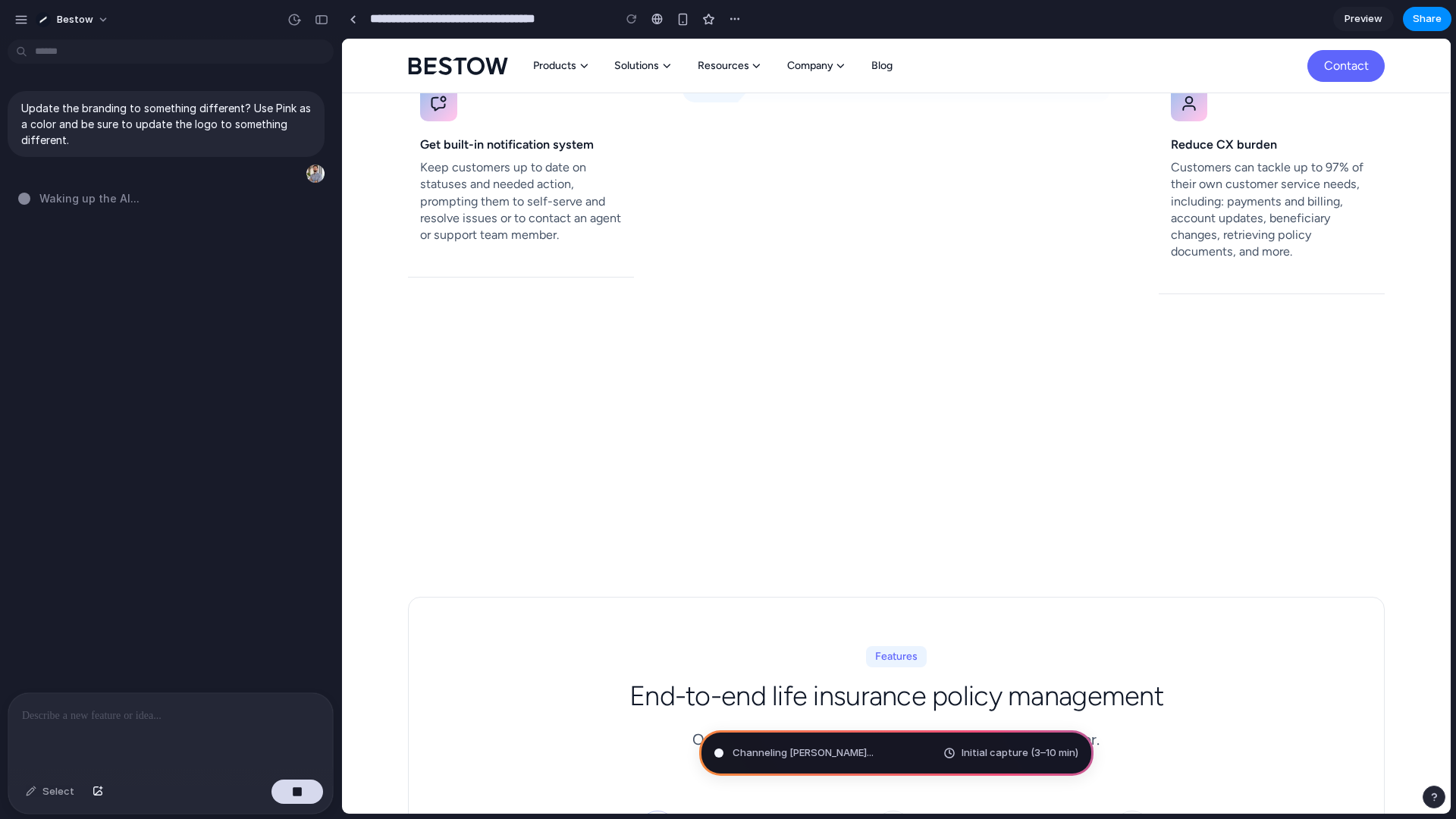
type input "**********"
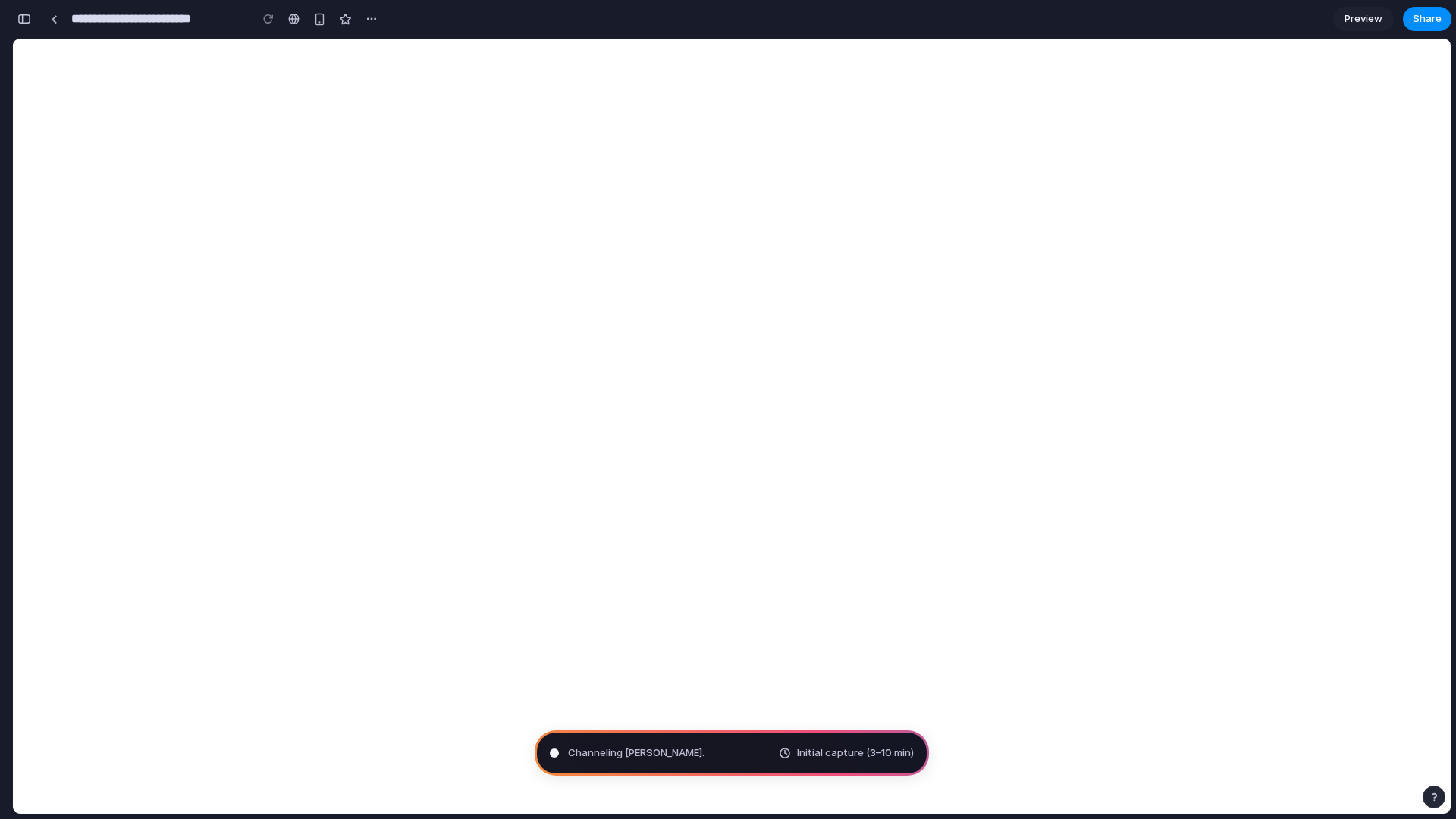
scroll to position [0, 0]
click at [19, 17] on div "button" at bounding box center [24, 18] width 14 height 10
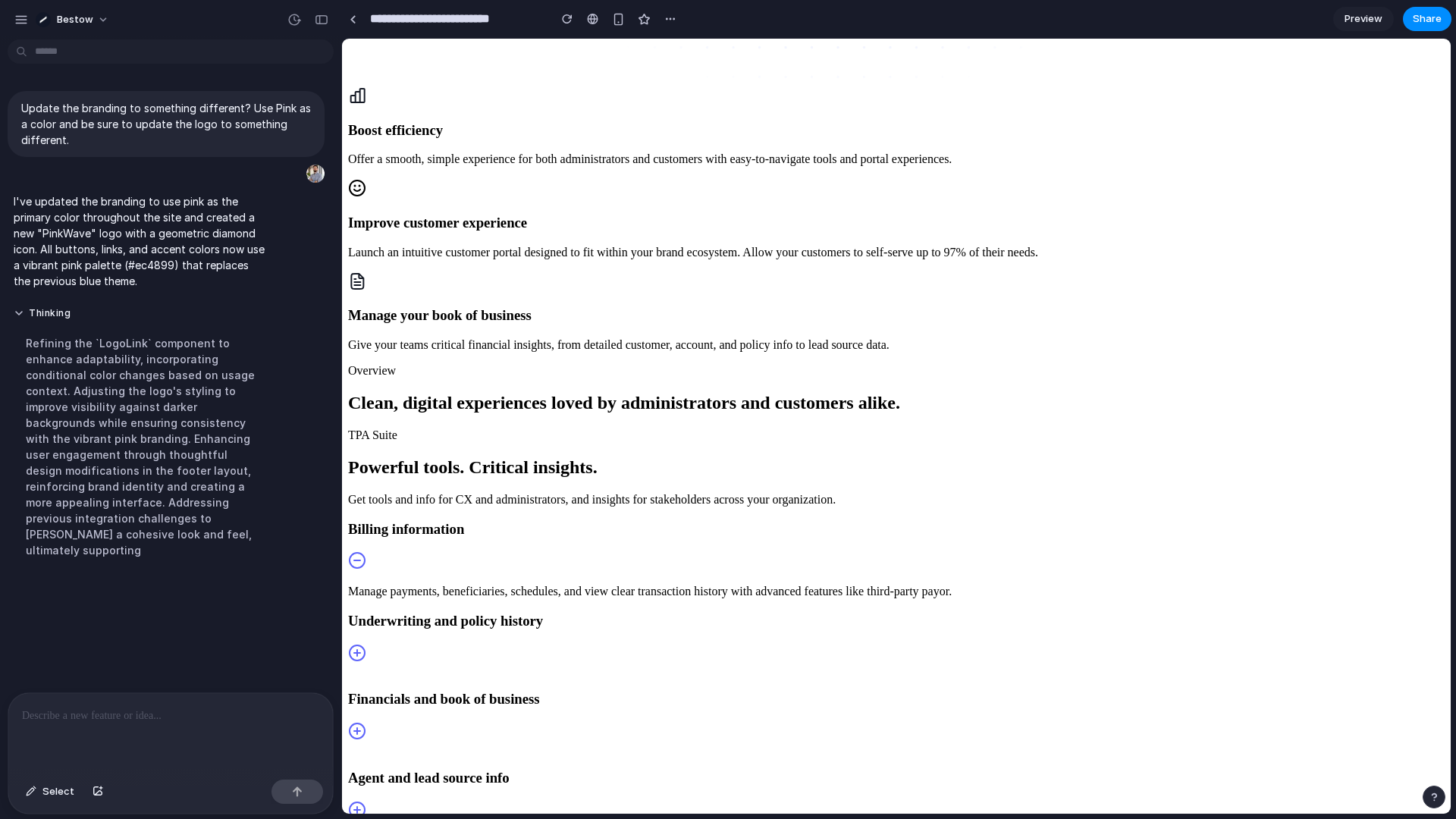
scroll to position [1204, 0]
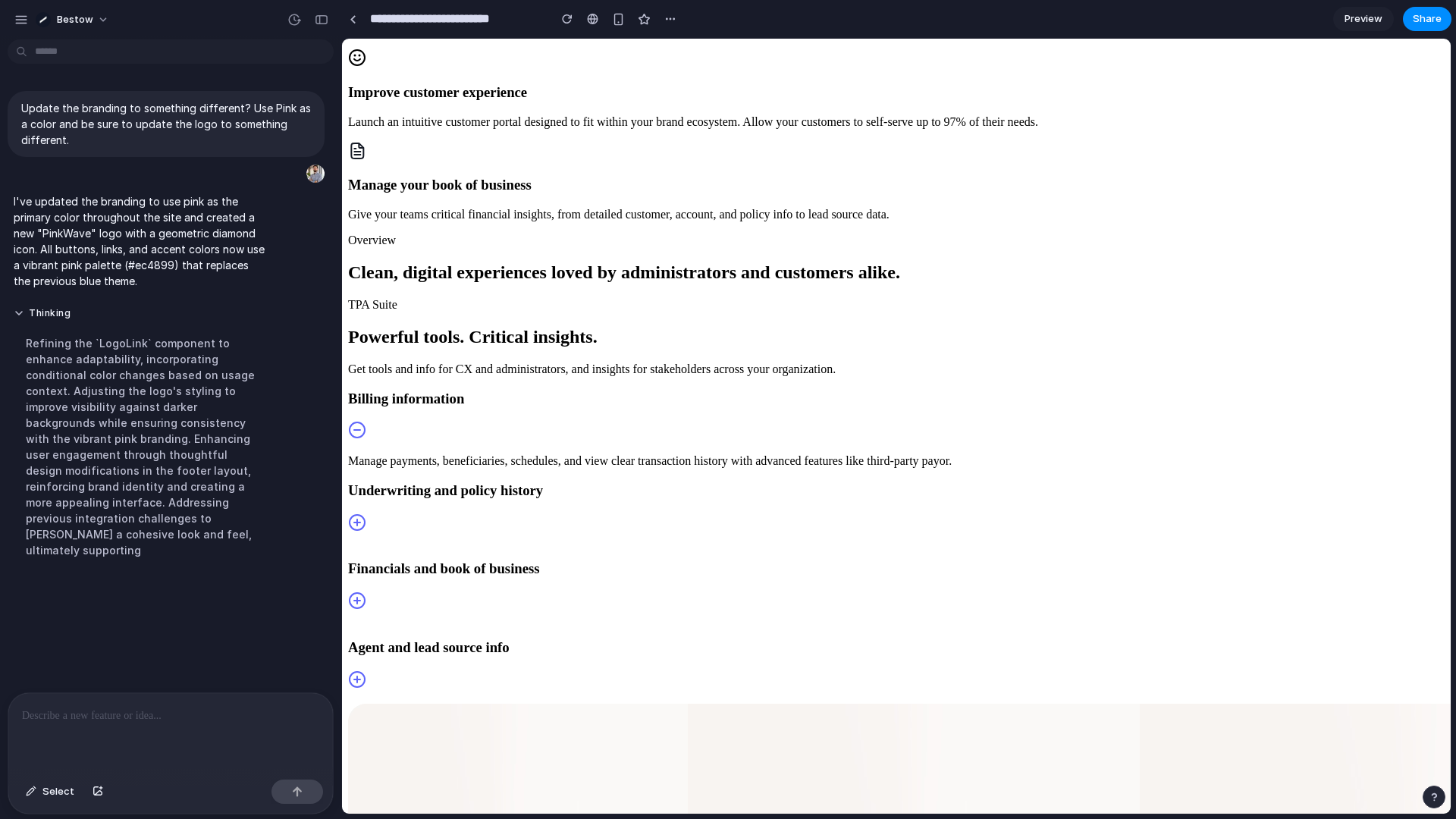
click at [366, 513] on icon at bounding box center [357, 522] width 18 height 18
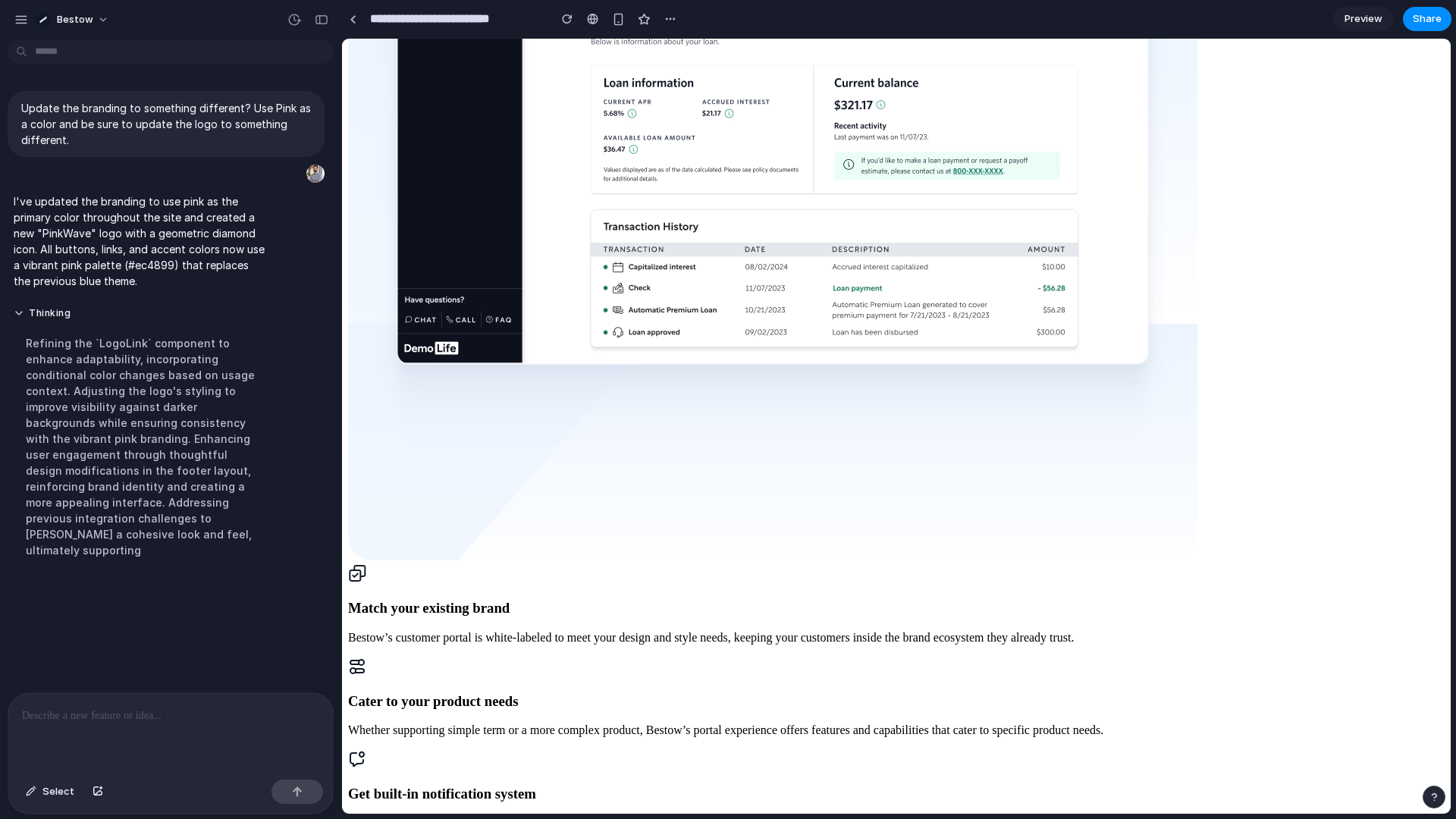
scroll to position [3352, 0]
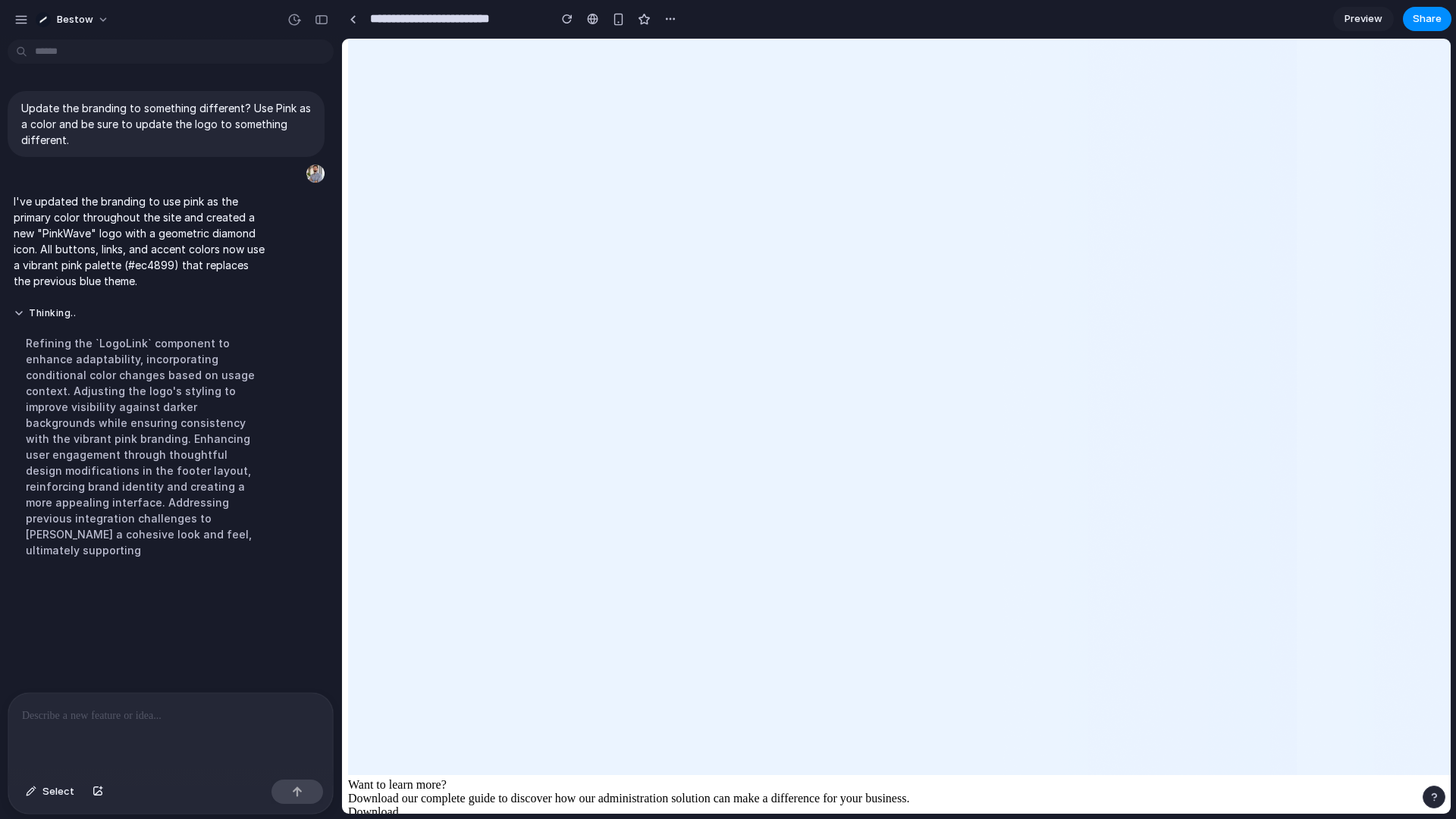
scroll to position [4659, 0]
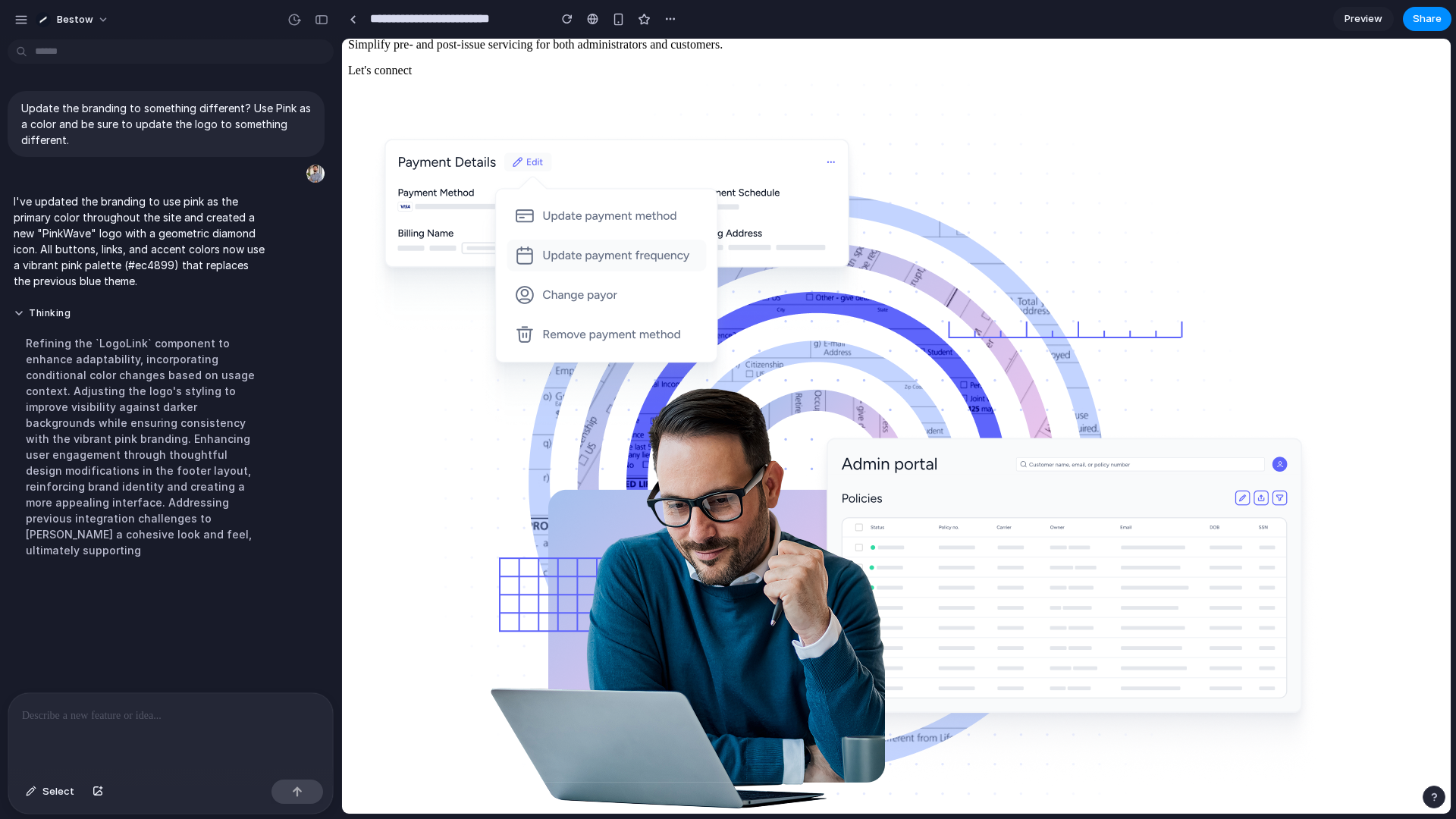
scroll to position [0, 0]
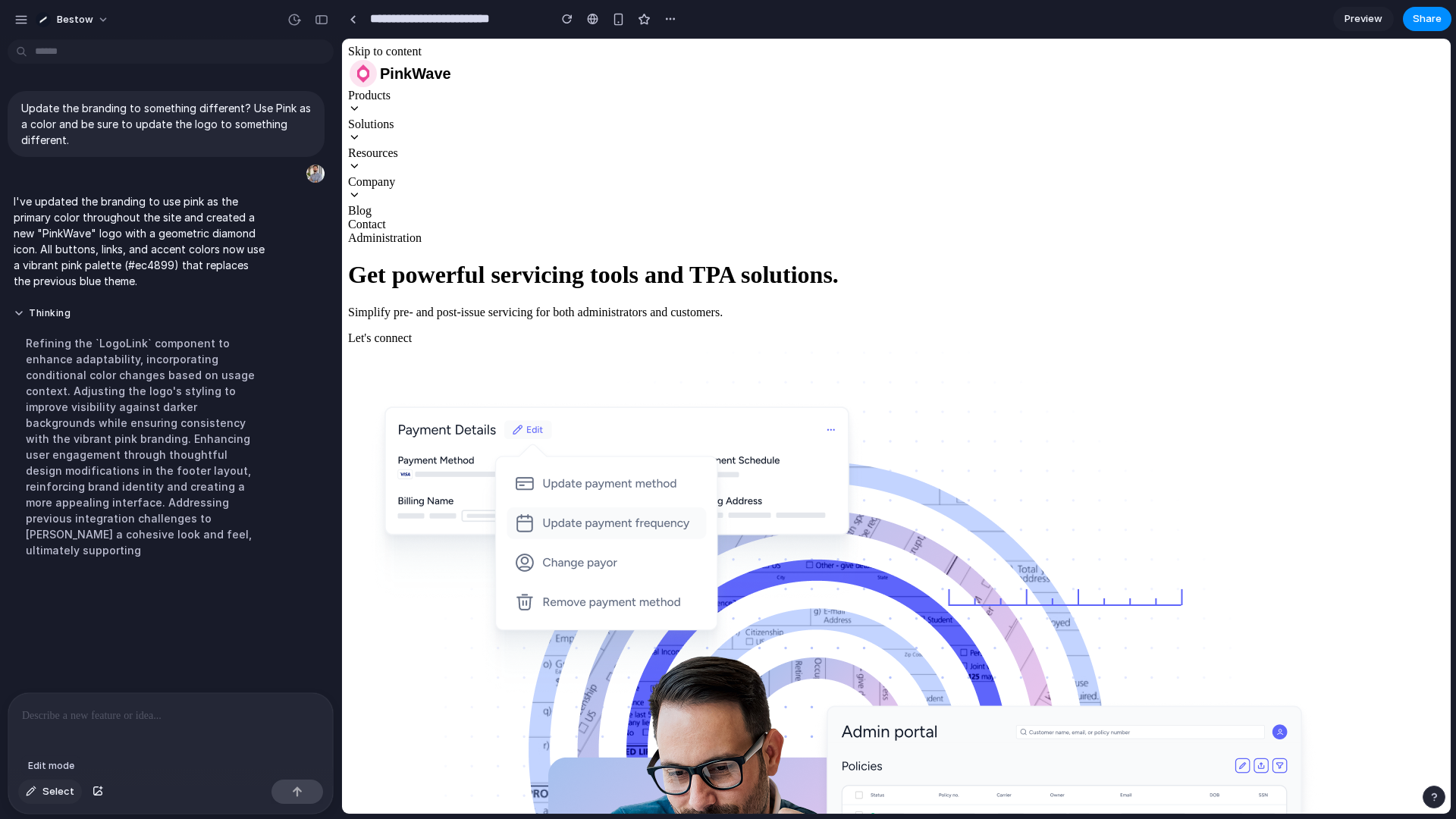
click at [55, 791] on span "Select" at bounding box center [59, 792] width 32 height 15
click at [479, 468] on div at bounding box center [897, 426] width 1108 height 774
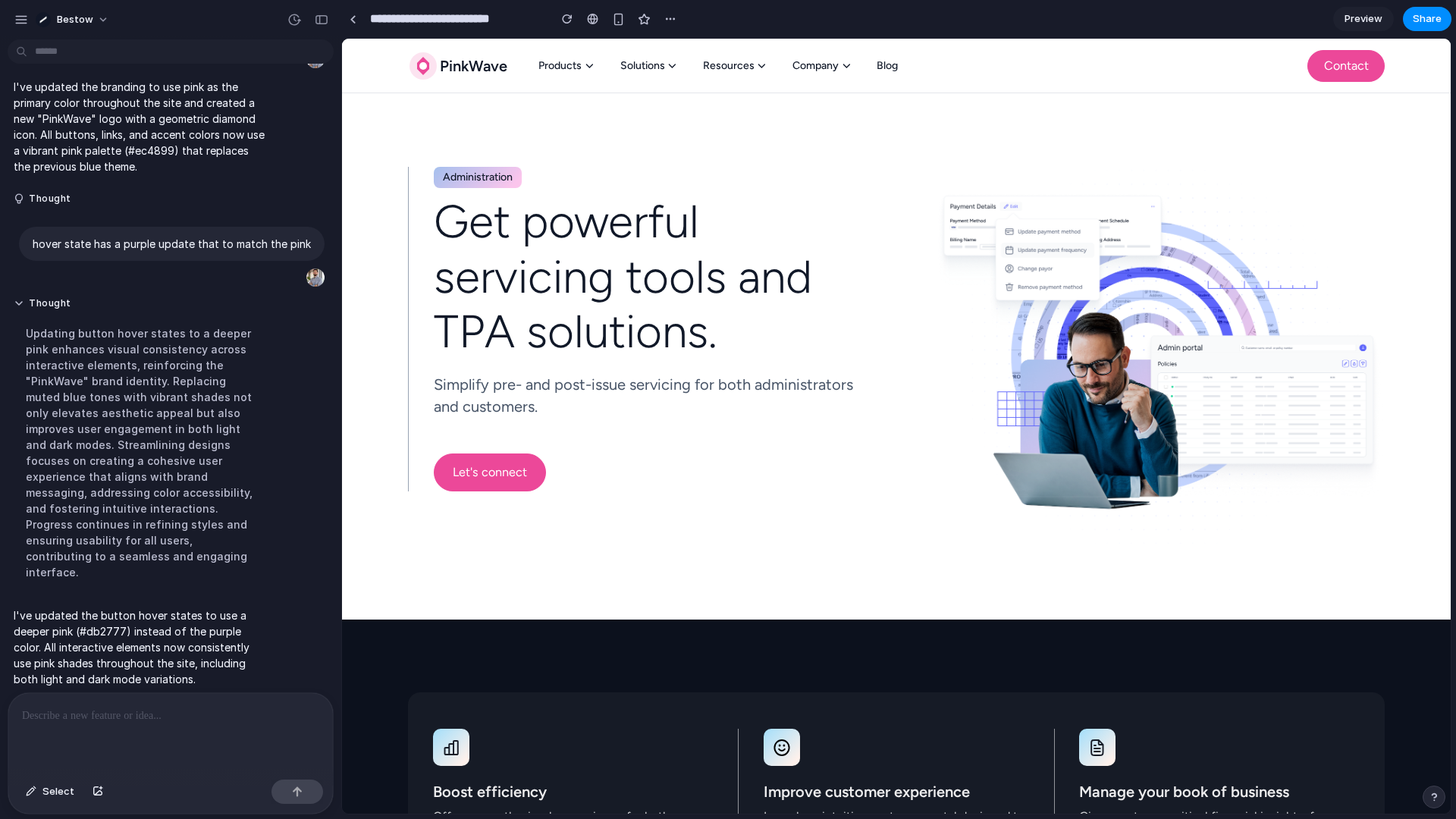
click at [587, 450] on div at bounding box center [649, 435] width 432 height 36
click at [66, 797] on span "Select" at bounding box center [59, 792] width 32 height 15
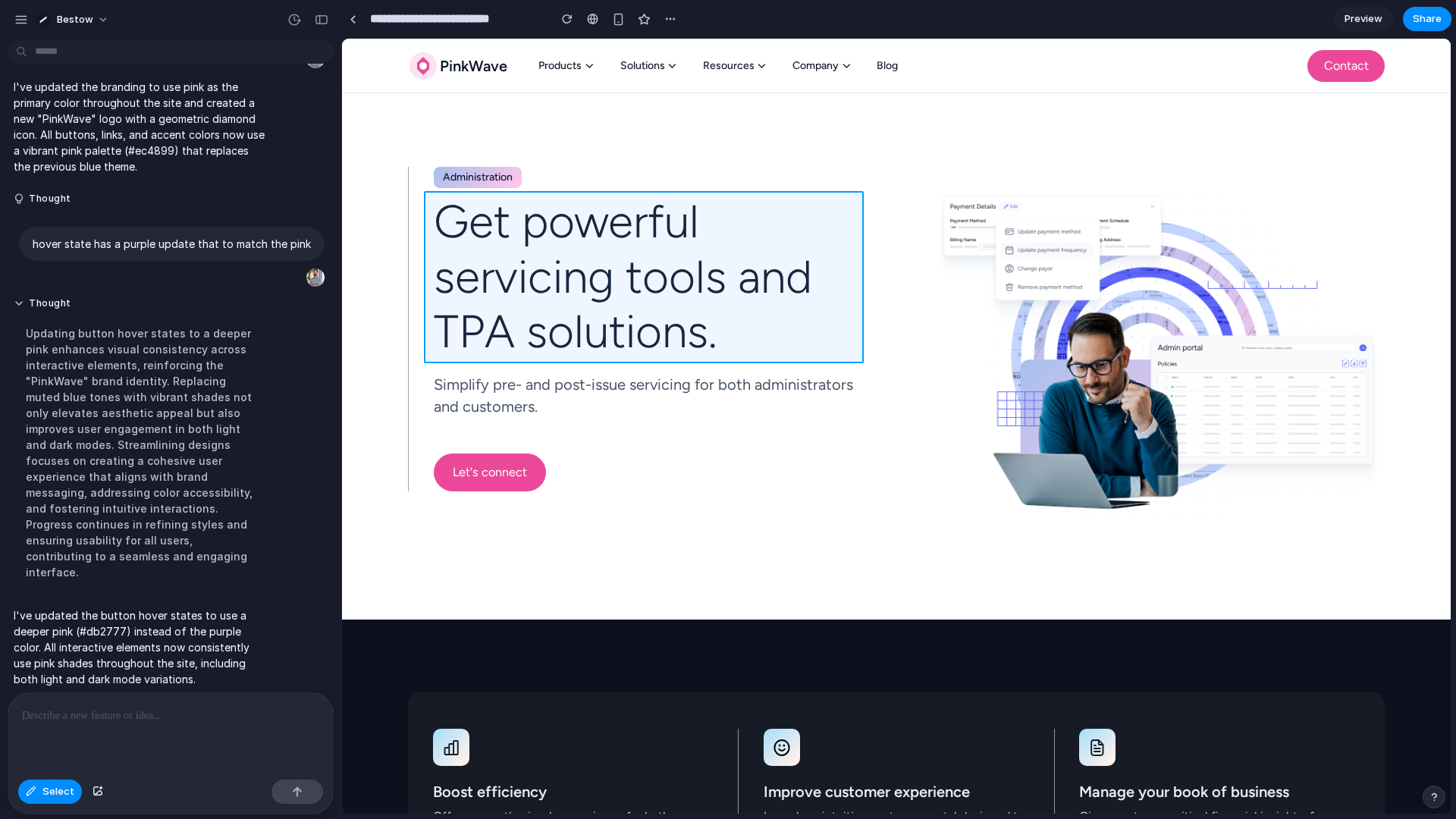
click at [485, 321] on div at bounding box center [897, 426] width 1108 height 774
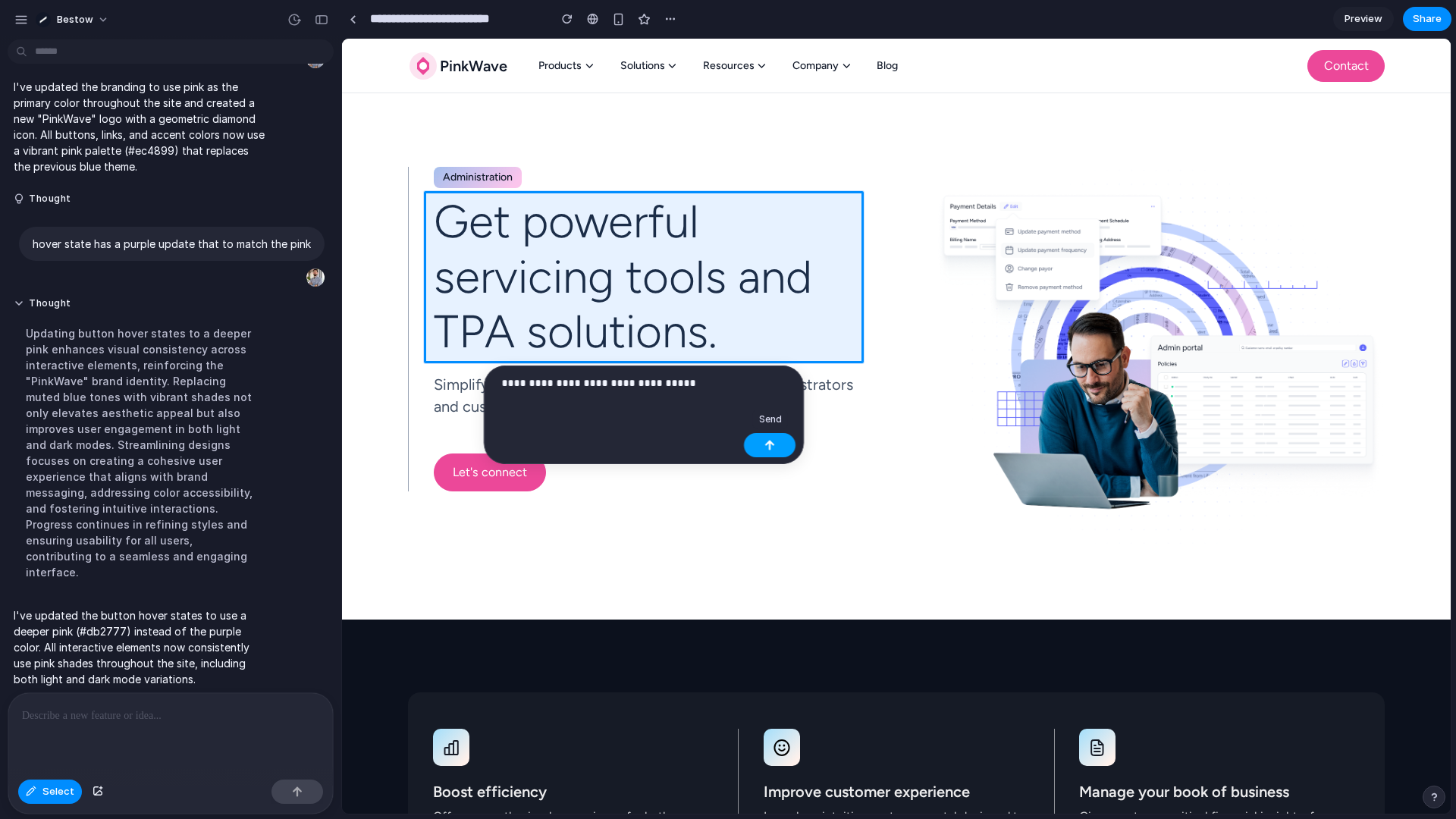
click at [756, 442] on button "button" at bounding box center [770, 445] width 51 height 24
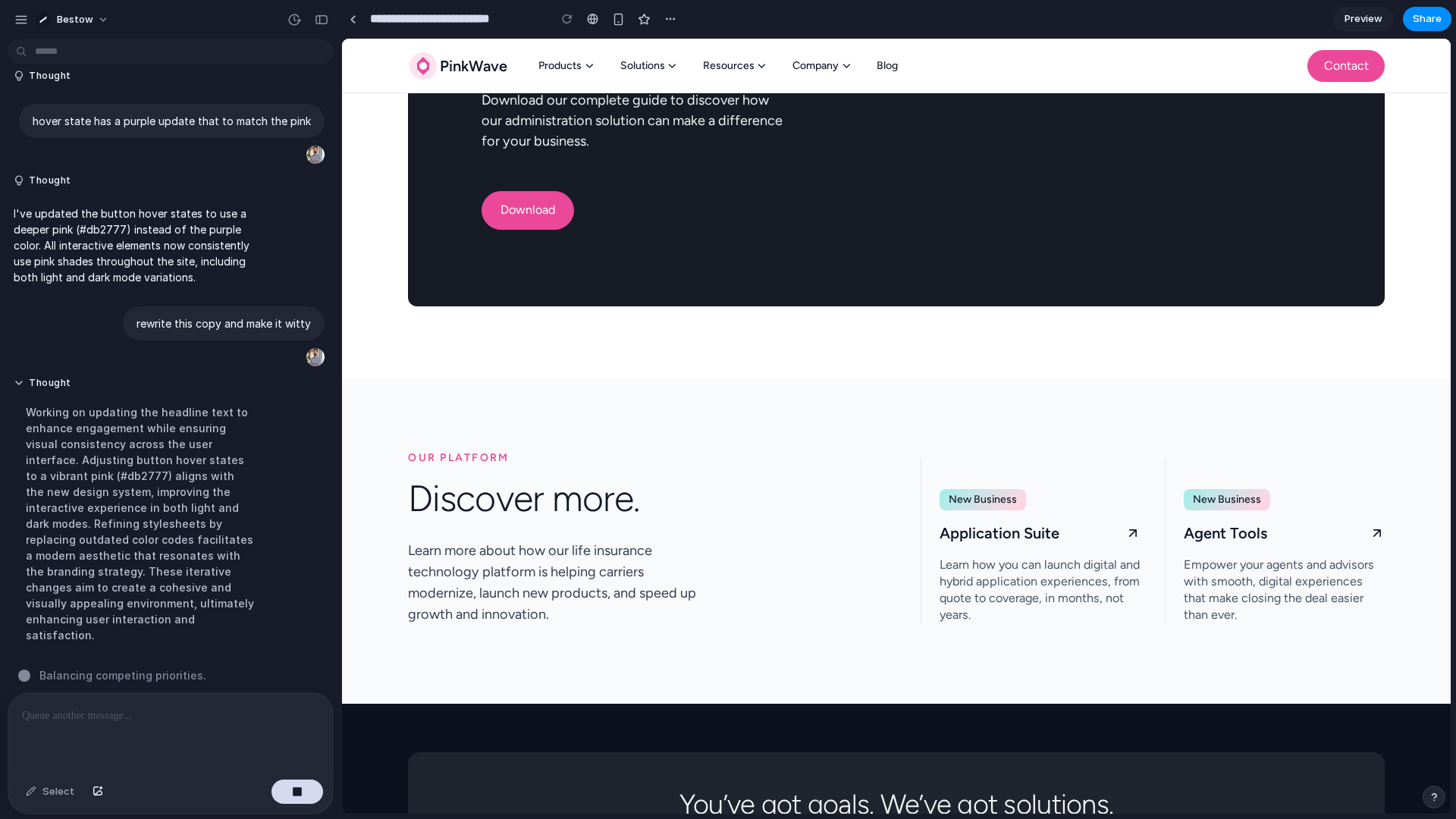
scroll to position [3580, 0]
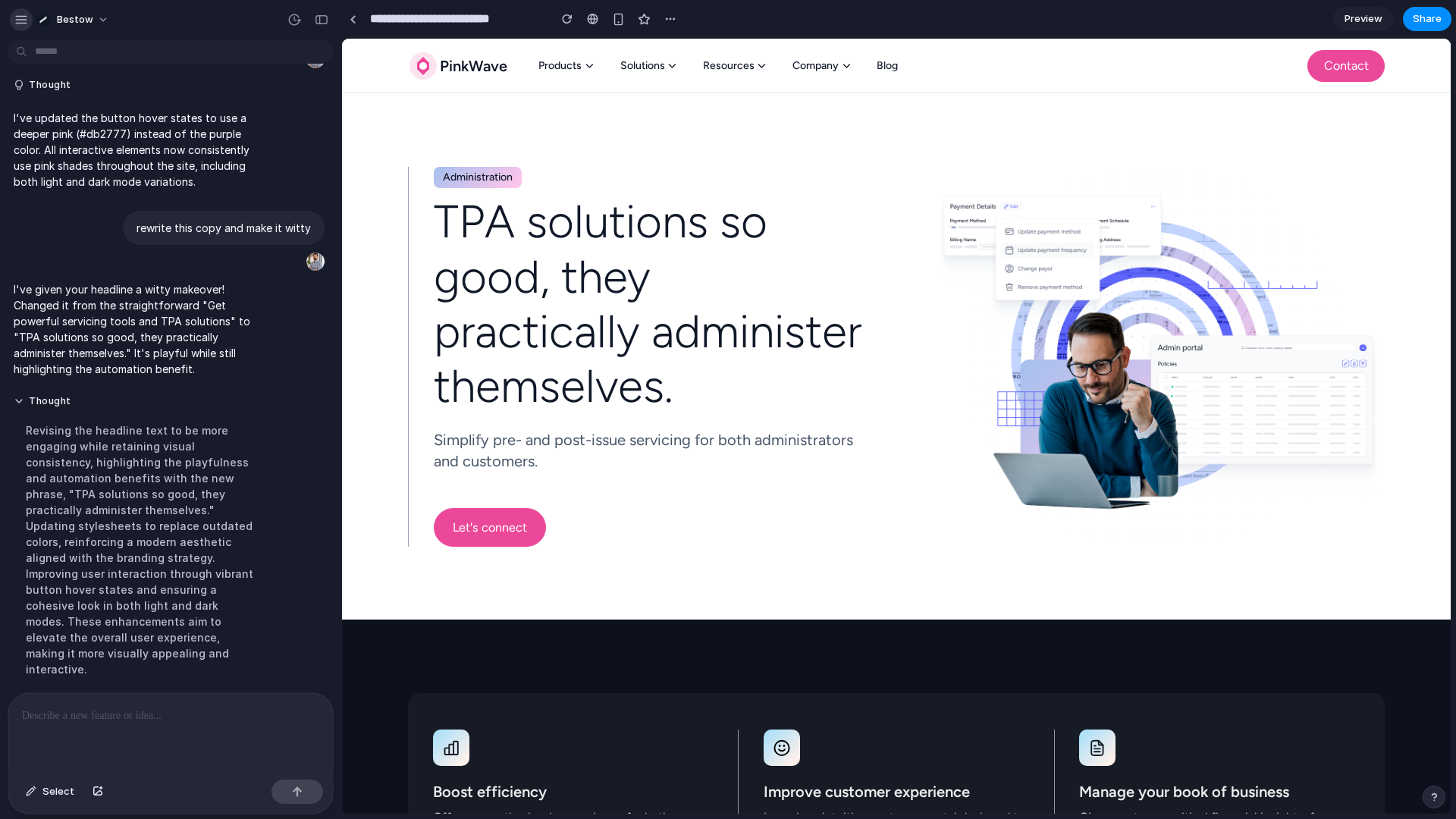
click at [22, 18] on div "button" at bounding box center [21, 19] width 14 height 14
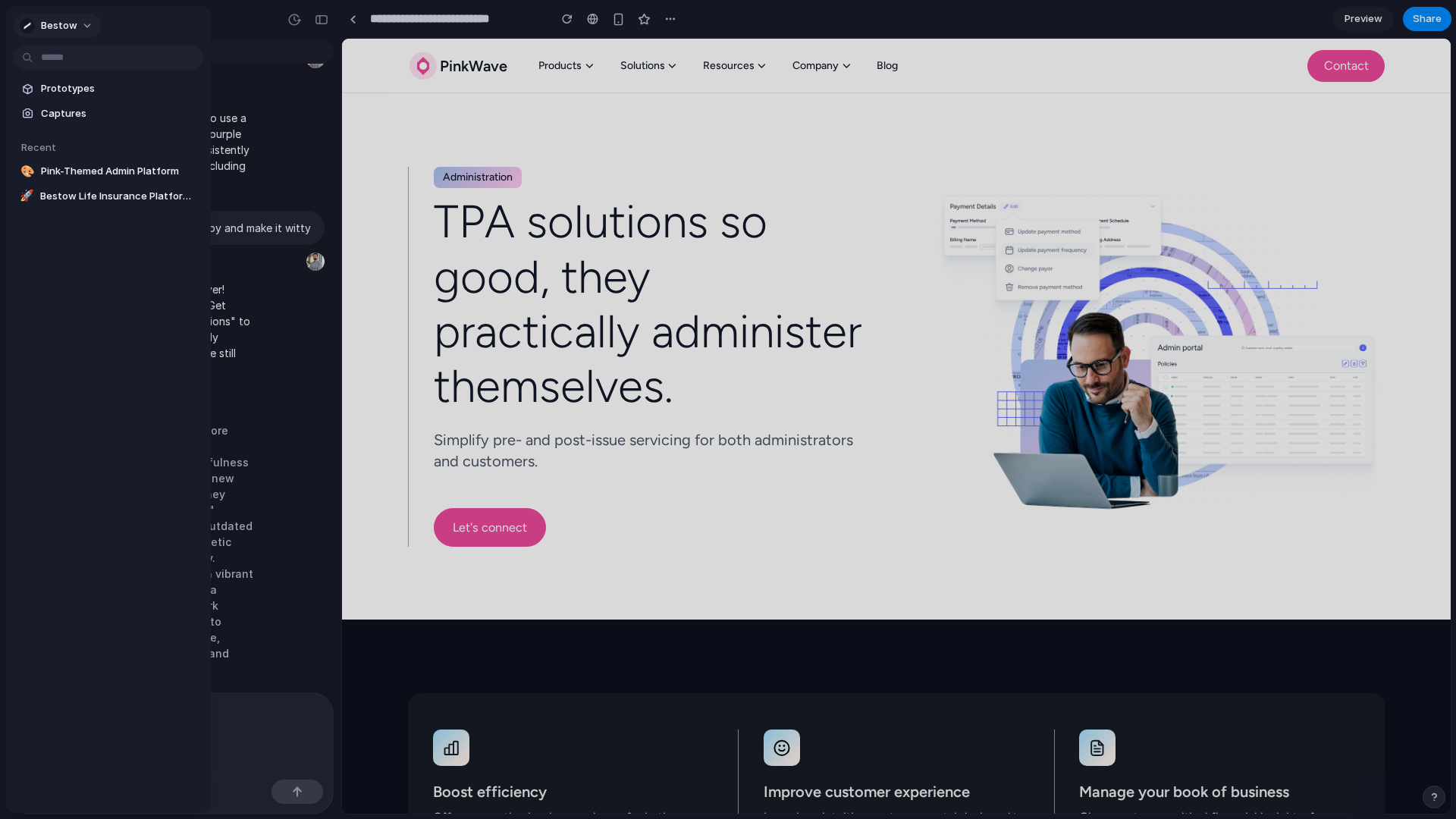
click at [74, 22] on span "Bestow" at bounding box center [59, 26] width 36 height 15
click at [67, 51] on li "Settings" at bounding box center [79, 60] width 126 height 24
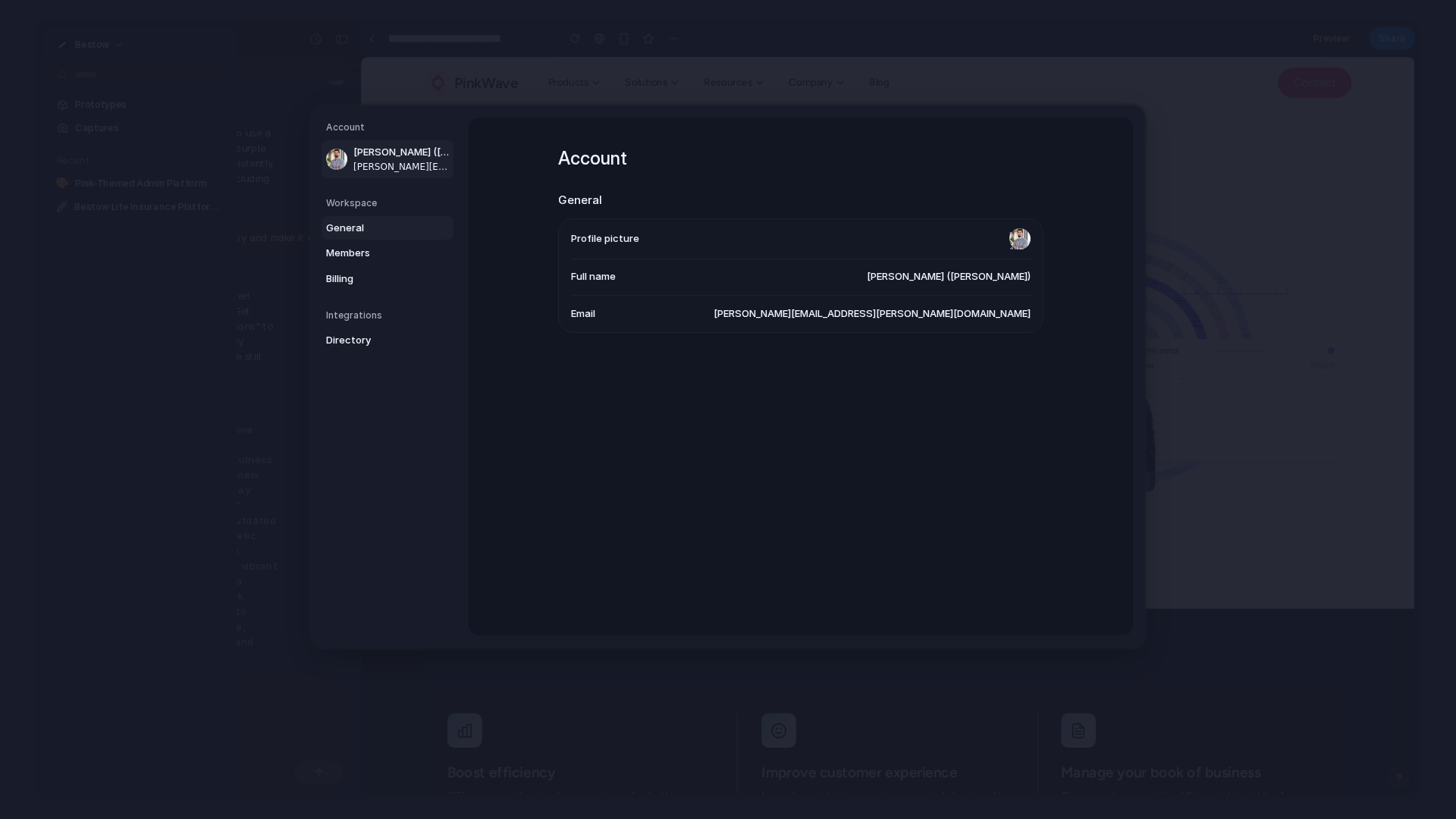
click at [353, 232] on span "General" at bounding box center [374, 228] width 97 height 15
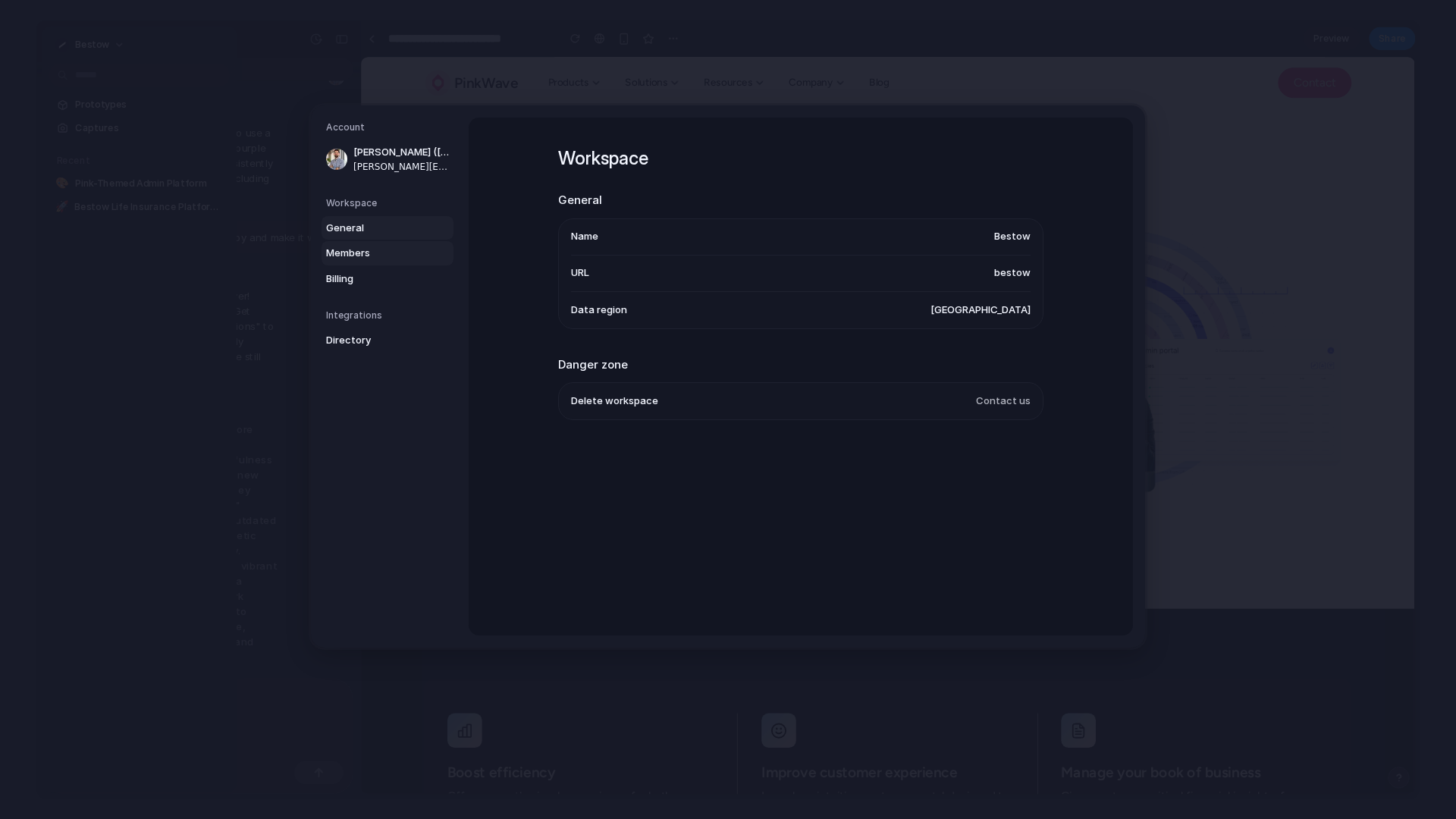
click at [365, 262] on link "Members" at bounding box center [387, 253] width 132 height 24
click at [354, 268] on link "Billing" at bounding box center [387, 279] width 132 height 24
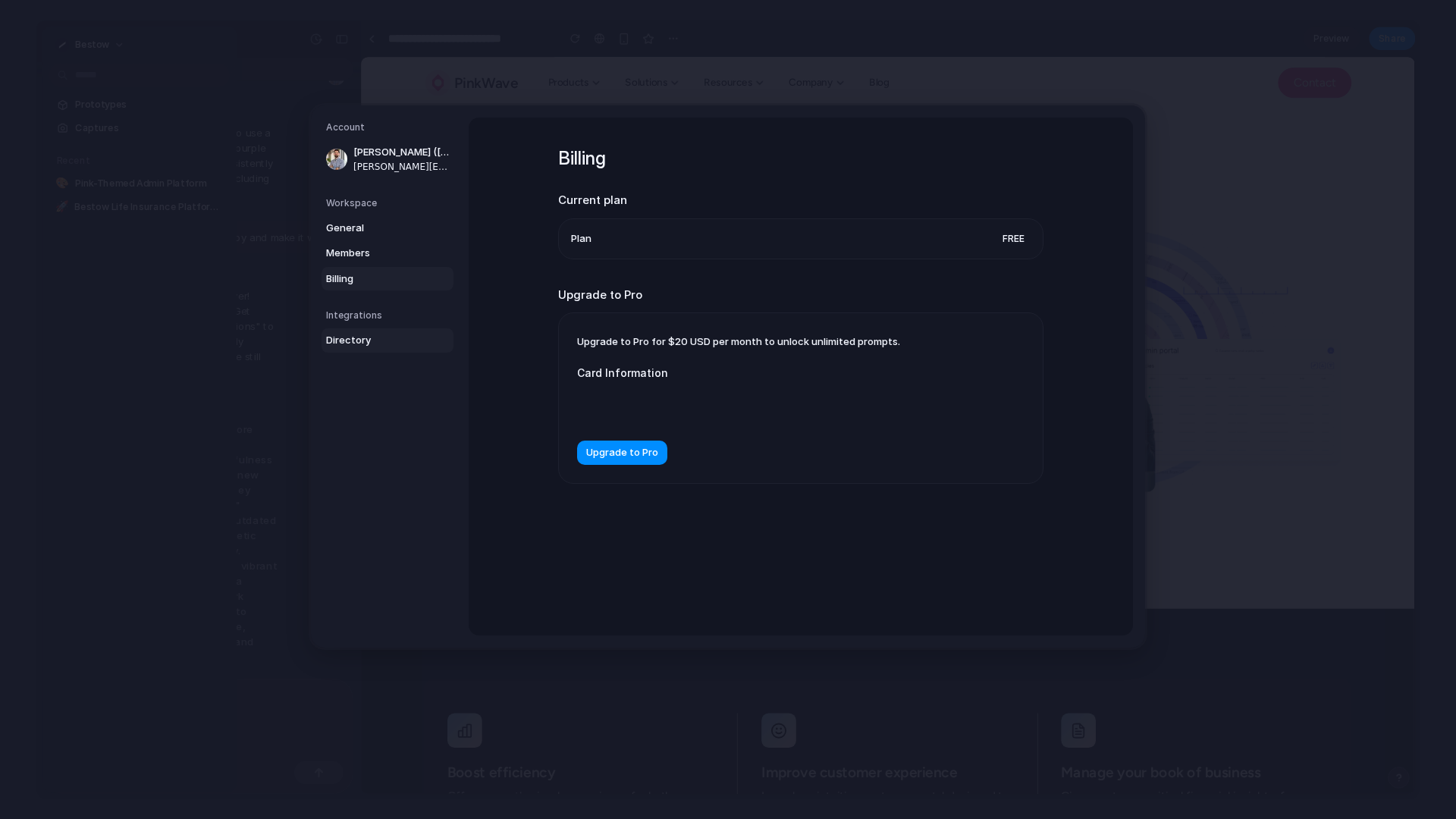
click at [355, 346] on span "Directory" at bounding box center [374, 340] width 97 height 15
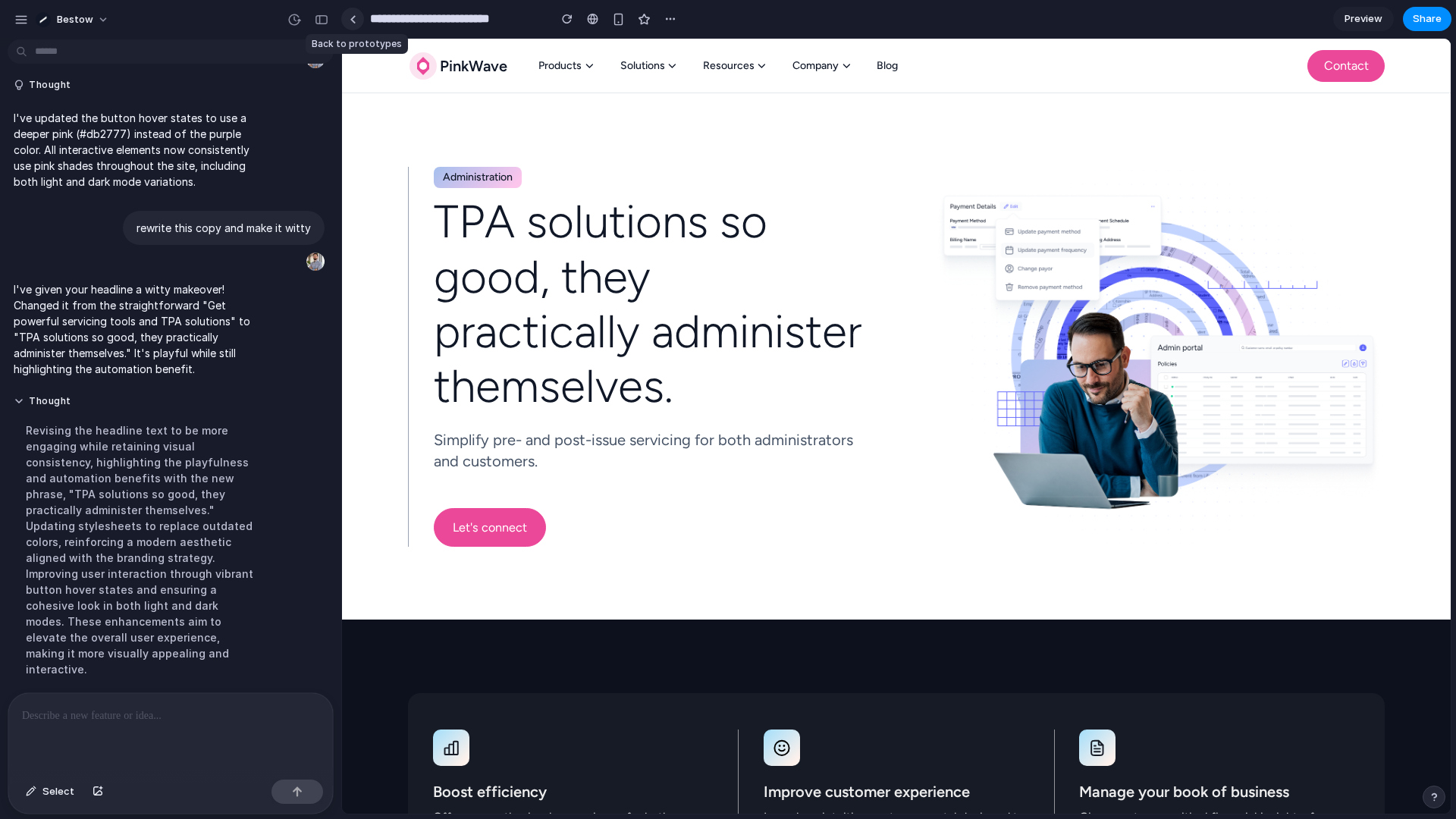
click at [356, 22] on link at bounding box center [352, 18] width 22 height 22
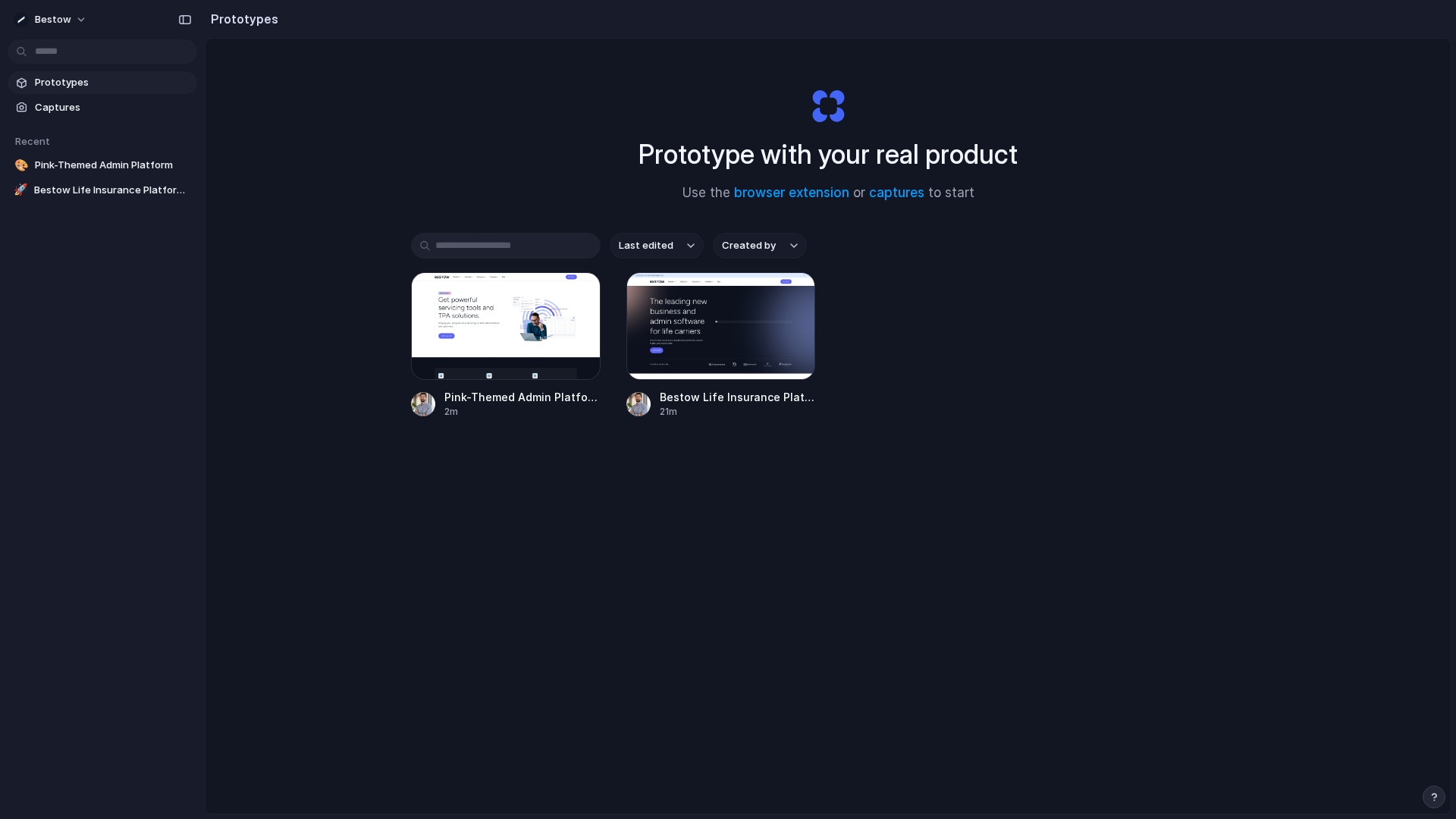
click at [242, 21] on h2 "Prototypes" at bounding box center [242, 18] width 74 height 18
click at [183, 17] on div "button" at bounding box center [185, 19] width 14 height 10
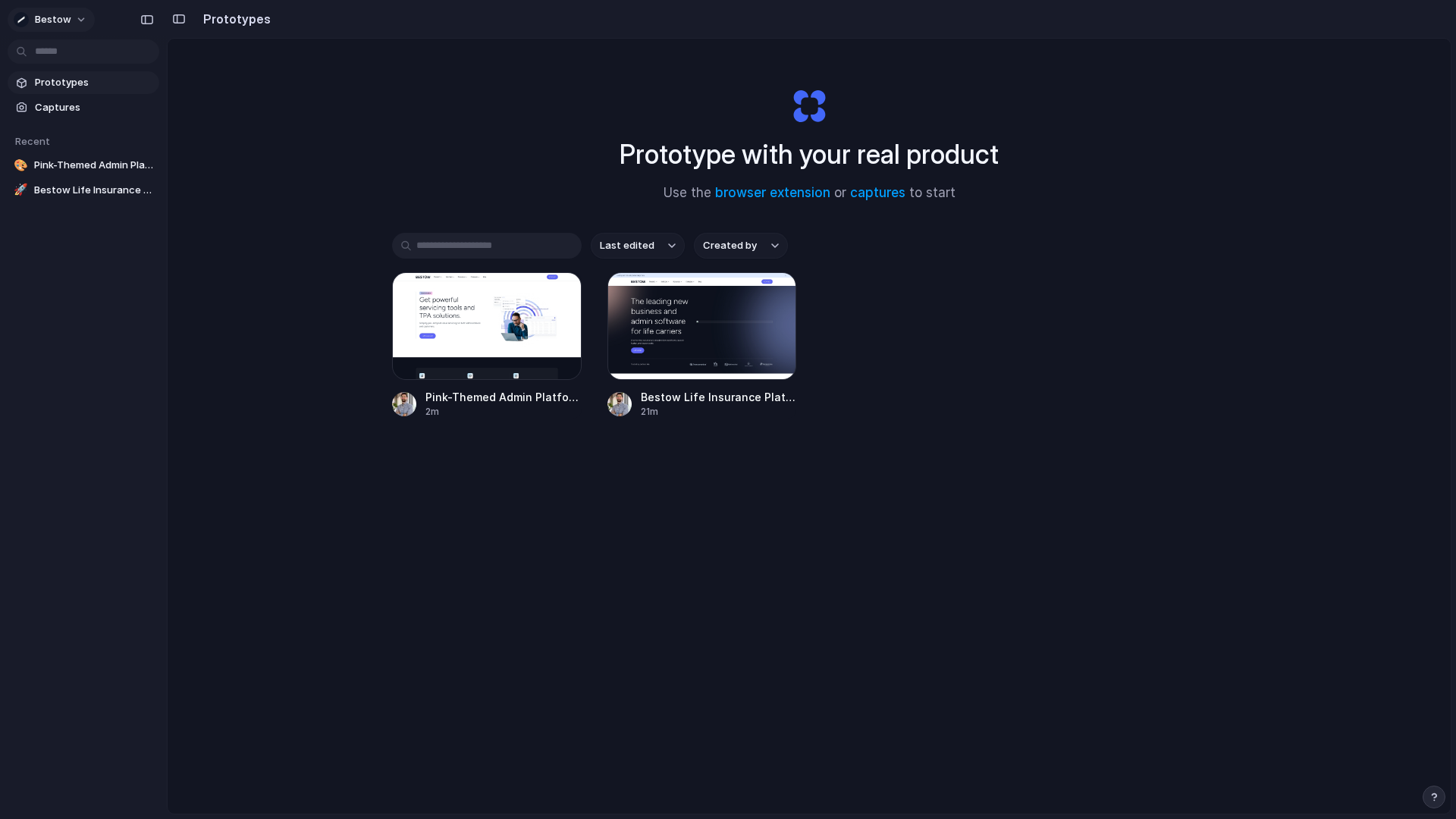
click at [85, 18] on button "Bestow" at bounding box center [51, 19] width 87 height 24
click at [67, 49] on span "Settings" at bounding box center [55, 54] width 42 height 15
click at [860, 194] on link "captures" at bounding box center [877, 192] width 55 height 15
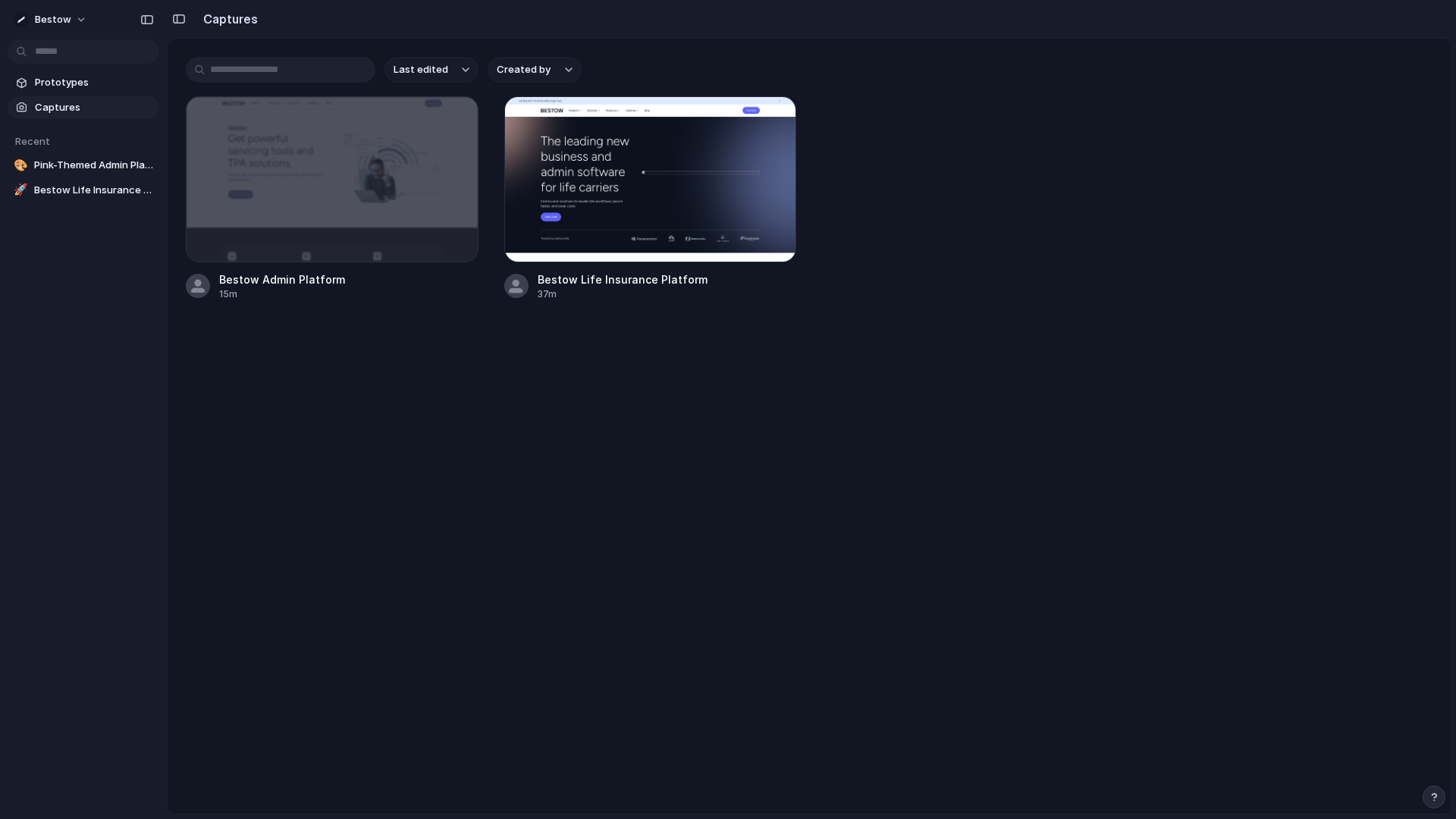
click at [737, 340] on main "Last edited Created by Bestow Admin Platform 15m Bestow Life Insurance Platform…" at bounding box center [809, 426] width 1284 height 776
click at [769, 113] on div "button" at bounding box center [774, 118] width 12 height 12
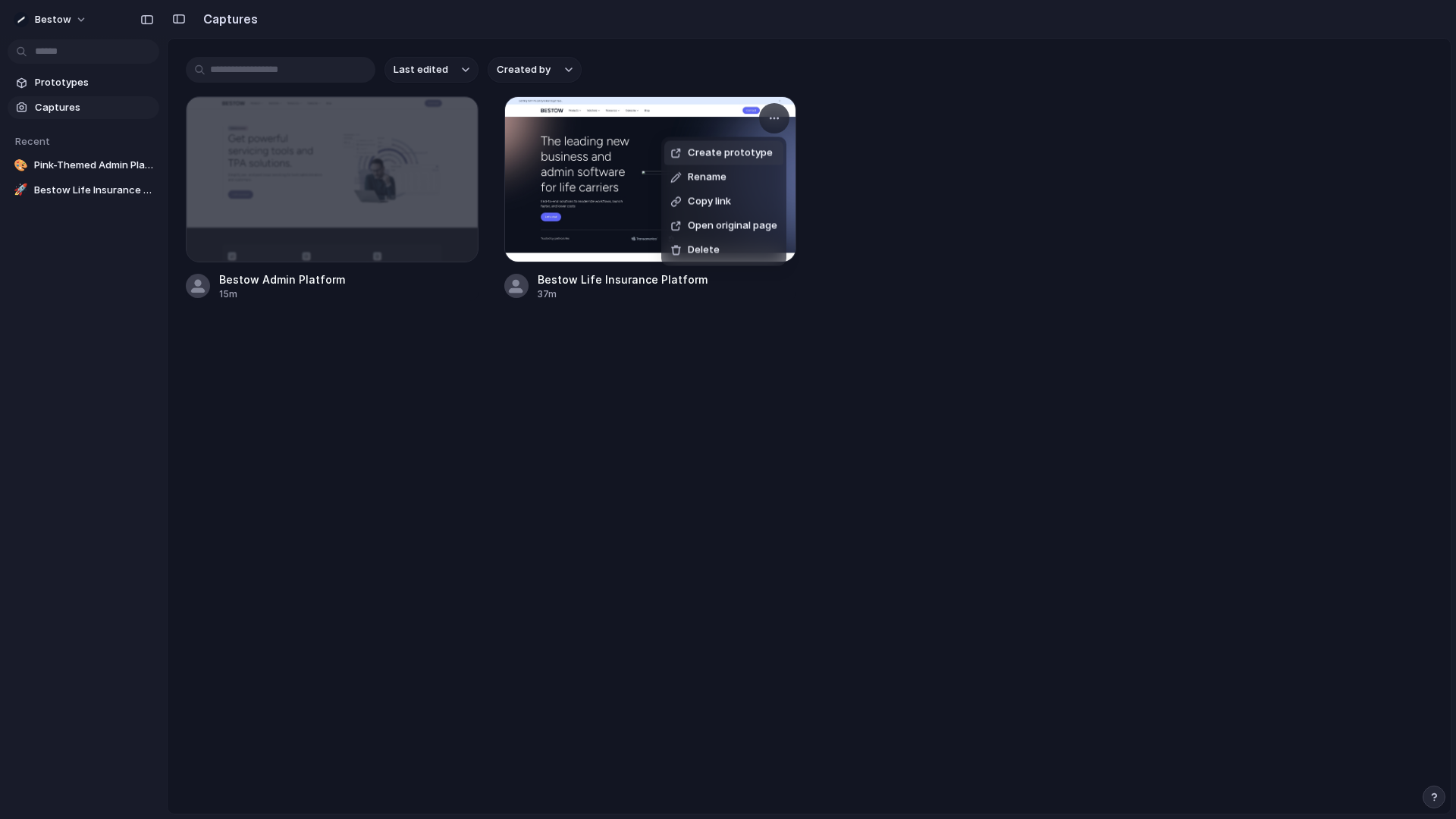
click at [736, 422] on div "Create prototype Rename Copy link Open original page Delete" at bounding box center [728, 410] width 1456 height 819
